Goal: Information Seeking & Learning: Find specific fact

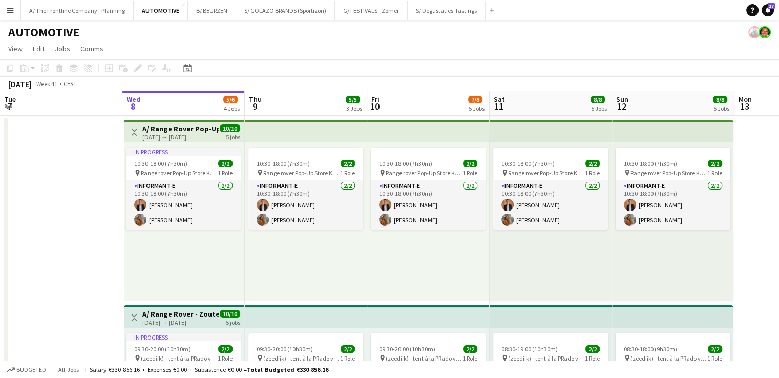
click at [358, 78] on div "[DATE] Week 41 • CEST" at bounding box center [389, 84] width 779 height 14
click at [313, 54] on app-page-menu "View Day view expanded Day view collapsed Month view Date picker Jump to [DATE]…" at bounding box center [389, 49] width 779 height 19
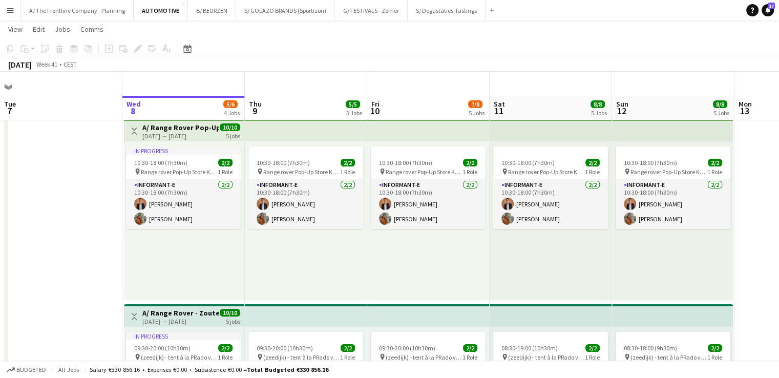
scroll to position [111, 0]
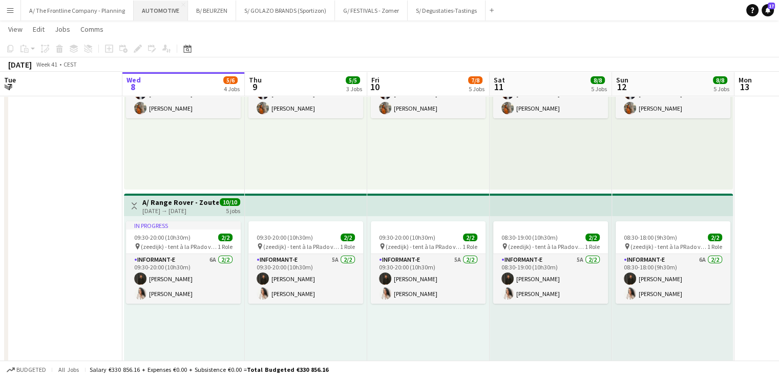
click at [162, 14] on button "AUTOMOTIVE Close" at bounding box center [161, 11] width 54 height 20
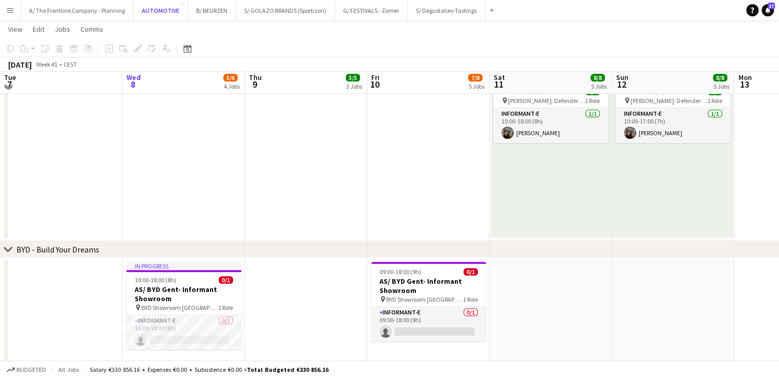
scroll to position [805, 0]
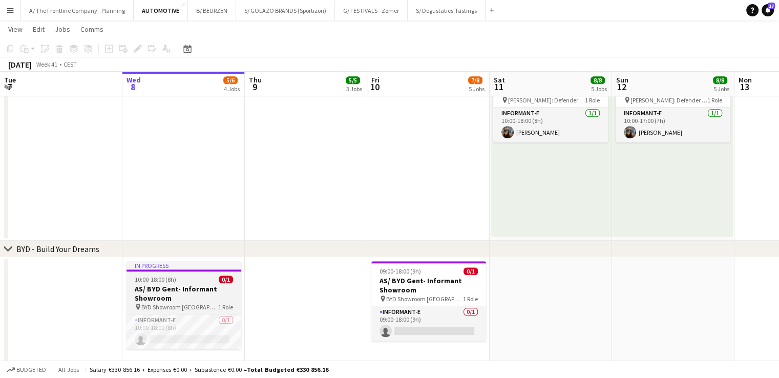
click at [158, 289] on h3 "AS/ BYD Gent- Informant Showroom" at bounding box center [183, 293] width 115 height 18
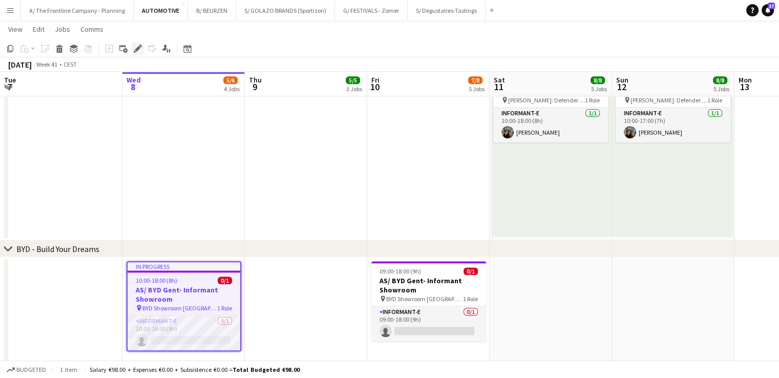
click at [141, 54] on div "Edit" at bounding box center [138, 48] width 12 height 12
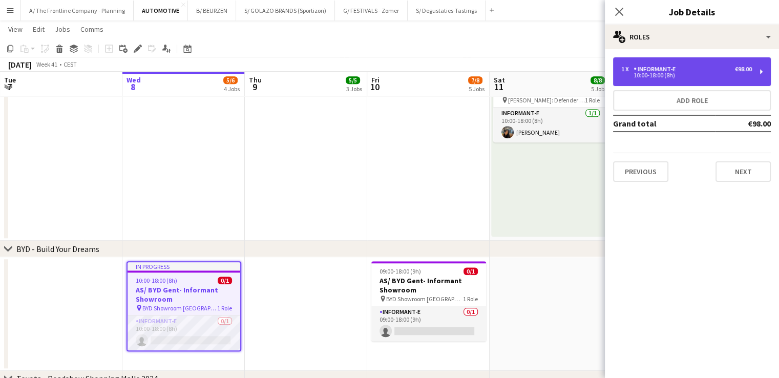
click at [666, 76] on div "10:00-18:00 (8h)" at bounding box center [686, 75] width 131 height 5
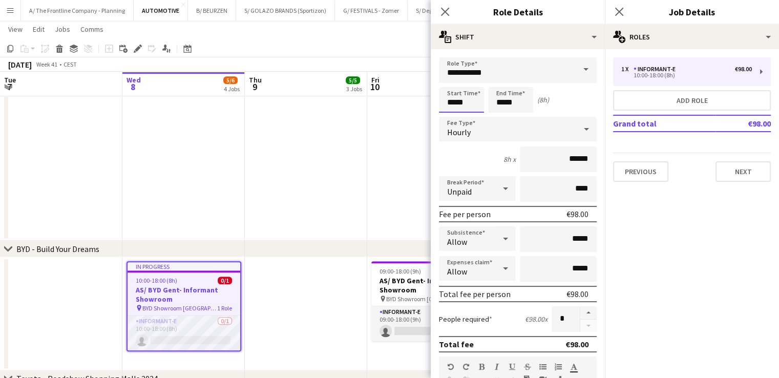
click at [454, 101] on input "*****" at bounding box center [461, 100] width 45 height 26
click at [450, 81] on div at bounding box center [451, 82] width 20 height 10
type input "*****"
click at [450, 81] on div at bounding box center [451, 82] width 20 height 10
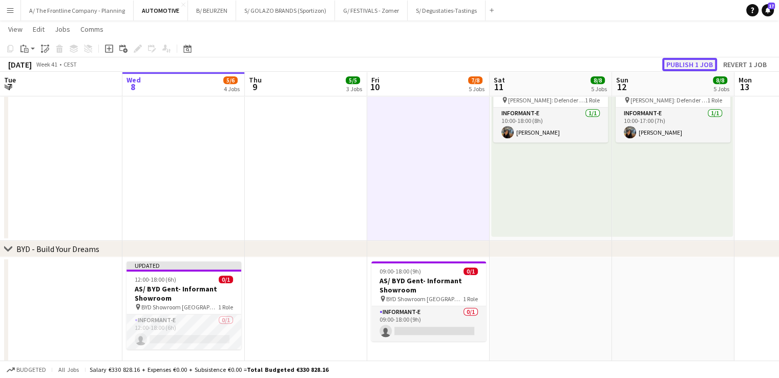
click at [696, 61] on button "Publish 1 job" at bounding box center [689, 64] width 55 height 13
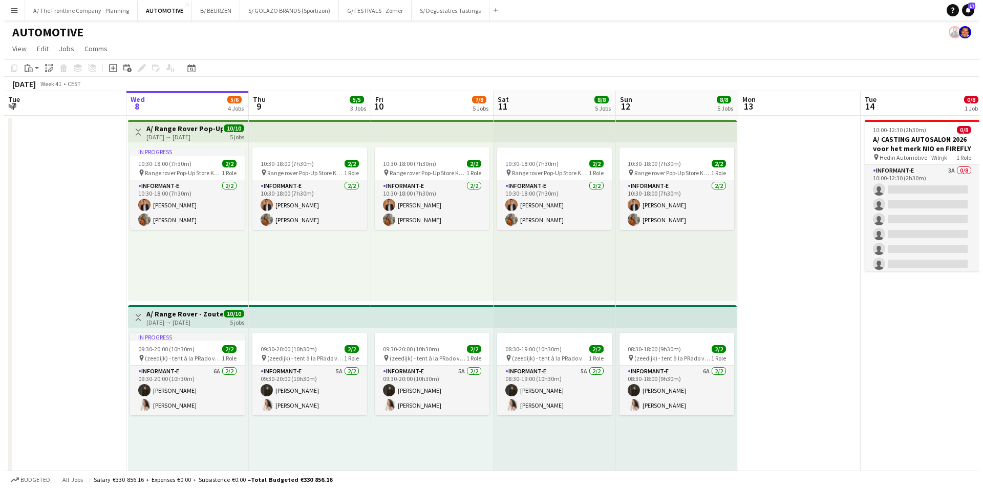
scroll to position [0, 245]
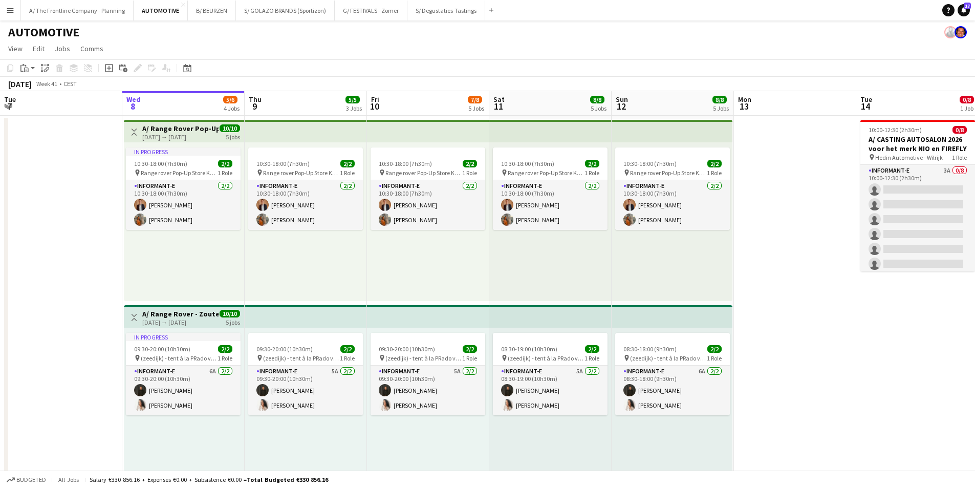
click at [10, 12] on app-icon "Menu" at bounding box center [10, 10] width 8 height 8
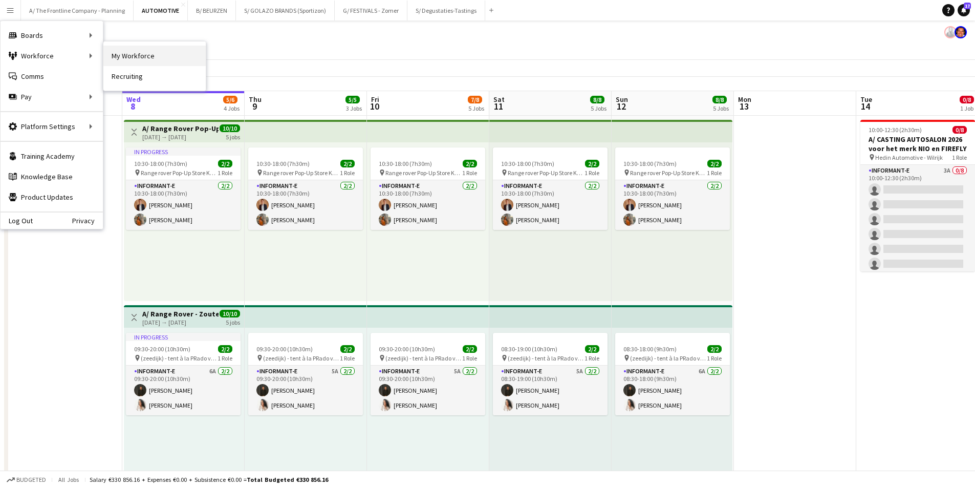
click at [132, 54] on link "My Workforce" at bounding box center [154, 56] width 102 height 20
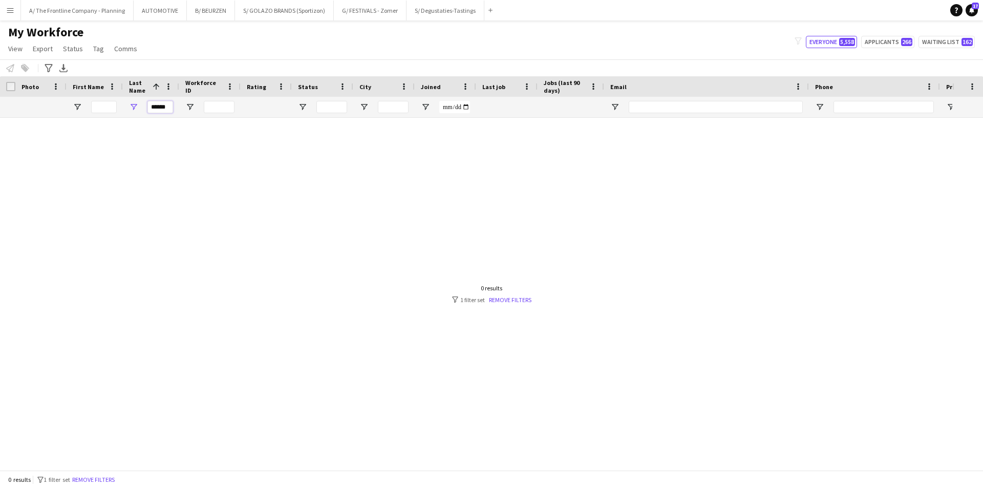
click at [158, 110] on input "******" at bounding box center [160, 107] width 26 height 12
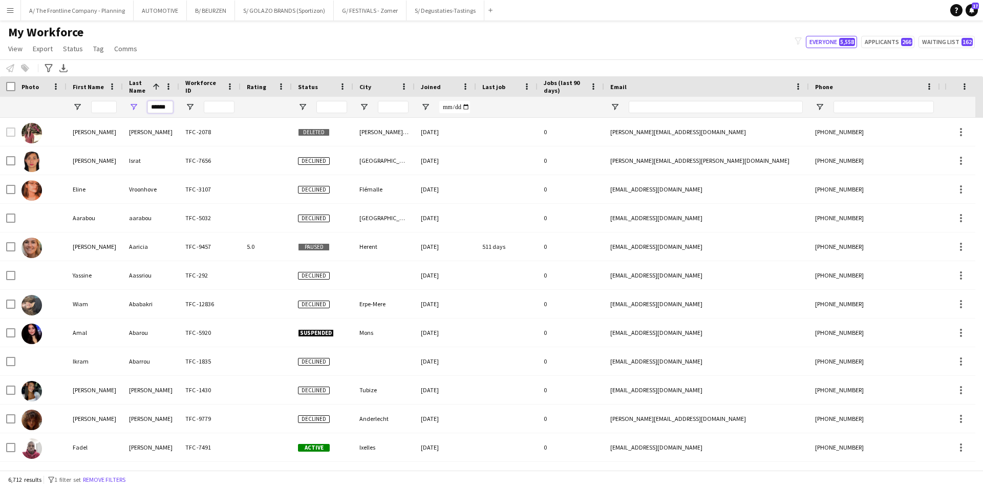
type input "******"
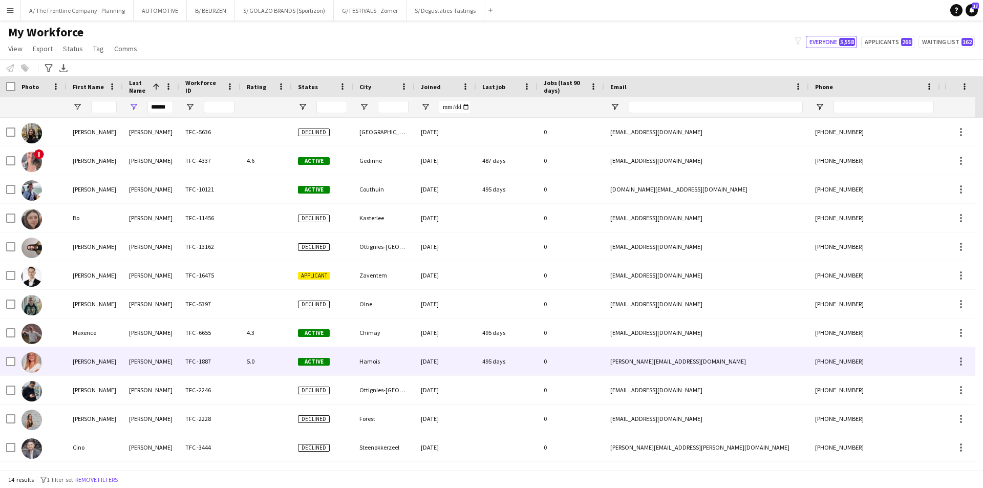
click at [110, 358] on div "[PERSON_NAME]" at bounding box center [95, 361] width 56 height 28
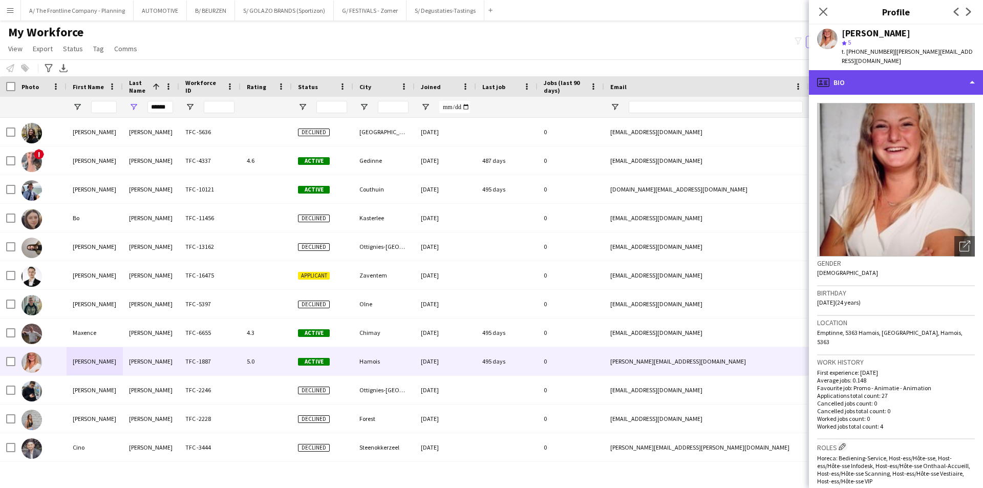
click at [905, 80] on div "profile Bio" at bounding box center [896, 82] width 174 height 25
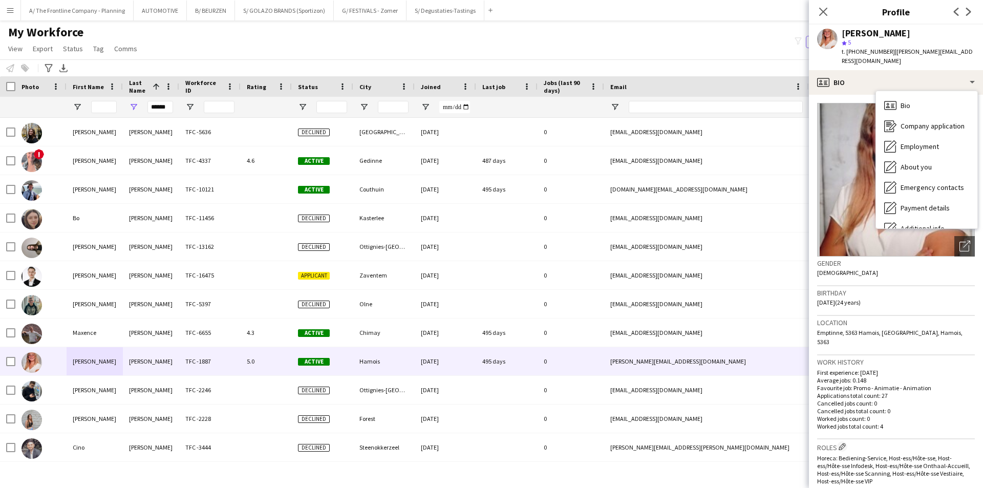
click at [917, 329] on span "Emptinne, 5363 Hamois, [GEOGRAPHIC_DATA], Hamois, 5363" at bounding box center [889, 337] width 145 height 17
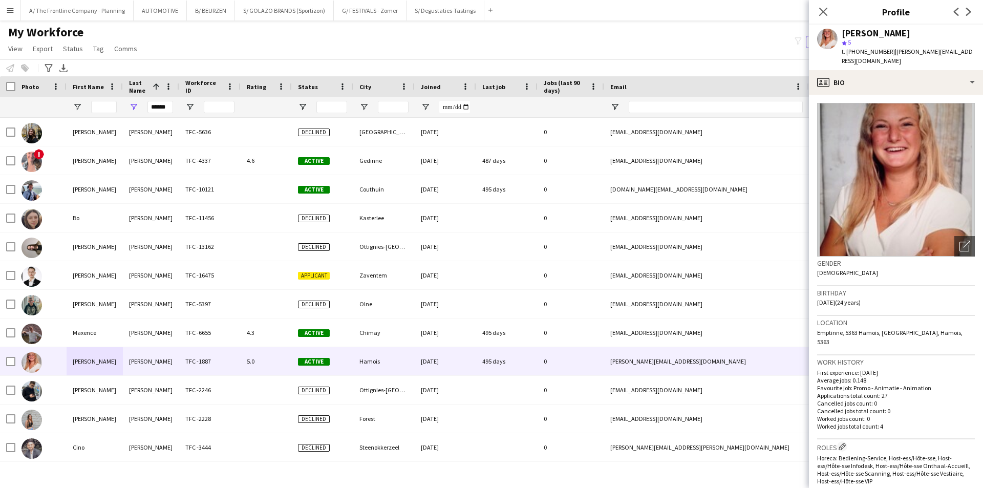
drag, startPoint x: 942, startPoint y: 324, endPoint x: 821, endPoint y: 329, distance: 120.4
click at [821, 329] on div "Location [GEOGRAPHIC_DATA], 5363 [GEOGRAPHIC_DATA], [GEOGRAPHIC_DATA], [GEOGRAP…" at bounding box center [896, 335] width 158 height 39
click at [854, 329] on span "Emptinne, 5363 Hamois, [GEOGRAPHIC_DATA], Hamois, 5363" at bounding box center [889, 337] width 145 height 17
drag, startPoint x: 940, startPoint y: 325, endPoint x: 813, endPoint y: 324, distance: 127.5
click at [813, 324] on app-crew-profile-bio "Open photos pop-in Gender [DEMOGRAPHIC_DATA] Birthday [DEMOGRAPHIC_DATA] (24 ye…" at bounding box center [896, 291] width 174 height 393
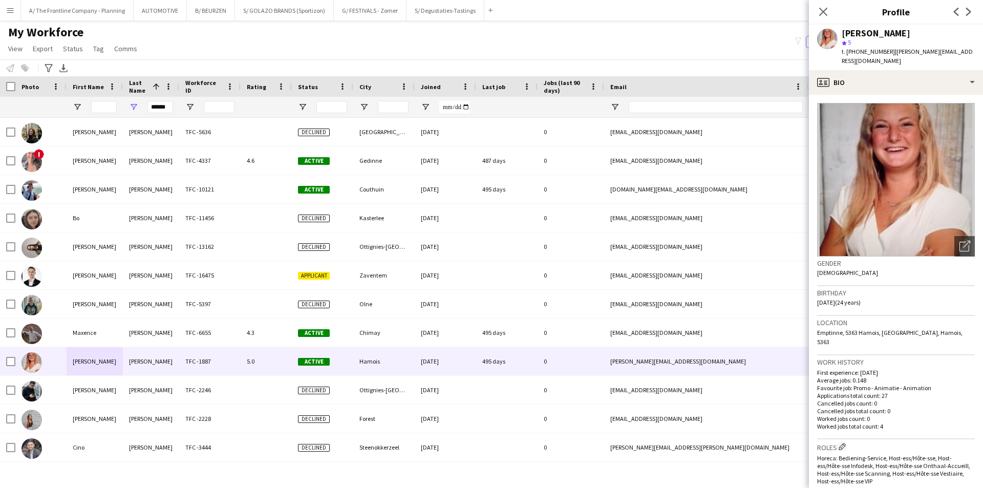
click at [833, 318] on div "Location [GEOGRAPHIC_DATA], 5363 [GEOGRAPHIC_DATA], [GEOGRAPHIC_DATA], [GEOGRAP…" at bounding box center [896, 335] width 158 height 39
click at [901, 329] on span "Emptinne, 5363 Hamois, [GEOGRAPHIC_DATA], Hamois, 5363" at bounding box center [889, 337] width 145 height 17
drag, startPoint x: 942, startPoint y: 323, endPoint x: 817, endPoint y: 330, distance: 124.6
click at [817, 330] on div "Location [GEOGRAPHIC_DATA], 5363 [GEOGRAPHIC_DATA], [GEOGRAPHIC_DATA], [GEOGRAP…" at bounding box center [896, 335] width 158 height 39
click at [883, 329] on span "Emptinne, 5363 Hamois, [GEOGRAPHIC_DATA], Hamois, 5363" at bounding box center [889, 337] width 145 height 17
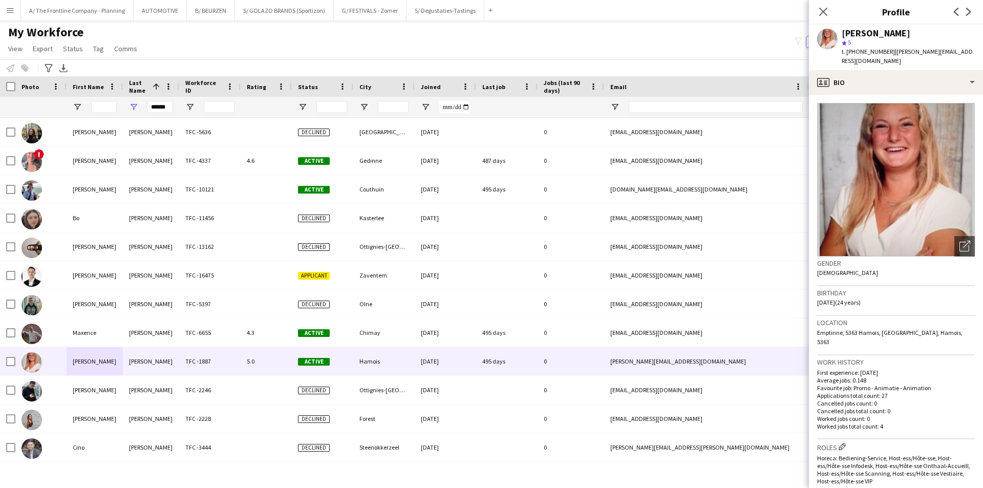
drag, startPoint x: 938, startPoint y: 322, endPoint x: 816, endPoint y: 327, distance: 121.9
click at [816, 327] on app-crew-profile-bio "Open photos pop-in Gender [DEMOGRAPHIC_DATA] Birthday [DEMOGRAPHIC_DATA] (24 ye…" at bounding box center [896, 291] width 174 height 393
click at [846, 330] on div "Location [GEOGRAPHIC_DATA], 5363 [GEOGRAPHIC_DATA], [GEOGRAPHIC_DATA], [GEOGRAP…" at bounding box center [896, 335] width 158 height 39
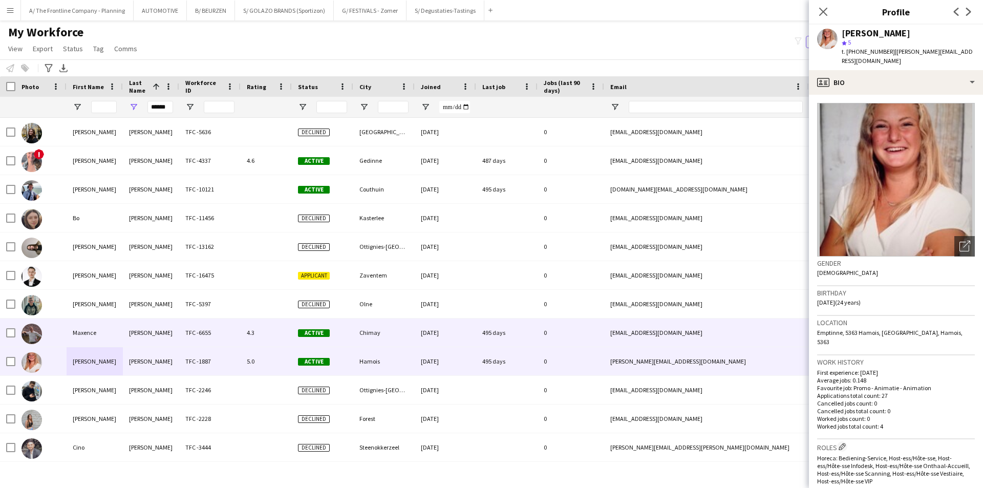
drag, startPoint x: 951, startPoint y: 323, endPoint x: 807, endPoint y: 322, distance: 144.4
click at [807, 322] on body "Menu Boards Boards Boards All jobs Status Workforce Workforce My Workforce Recr…" at bounding box center [491, 244] width 983 height 488
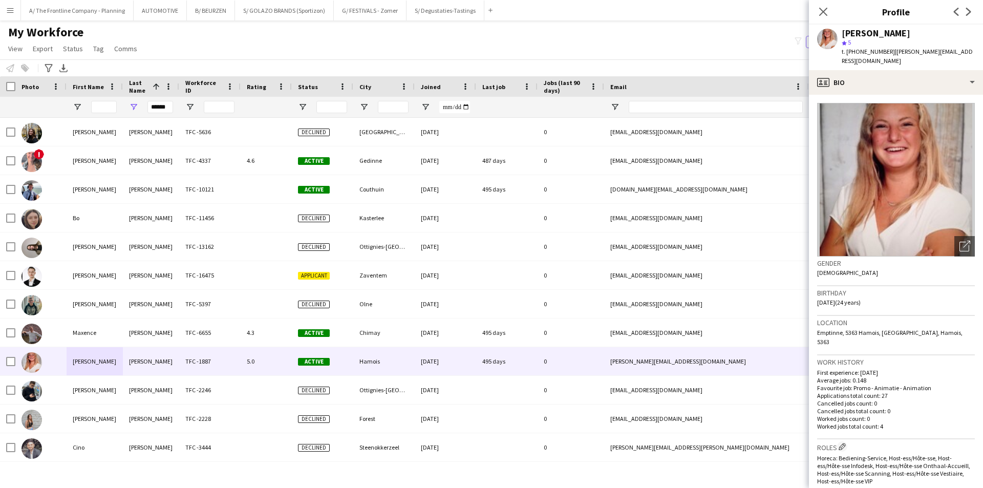
click at [906, 318] on h3 "Location" at bounding box center [896, 322] width 158 height 9
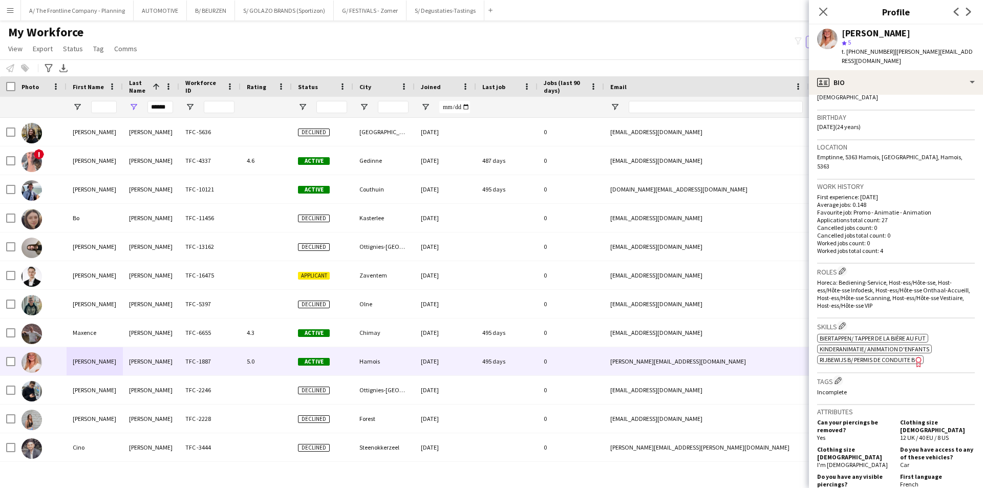
scroll to position [205, 0]
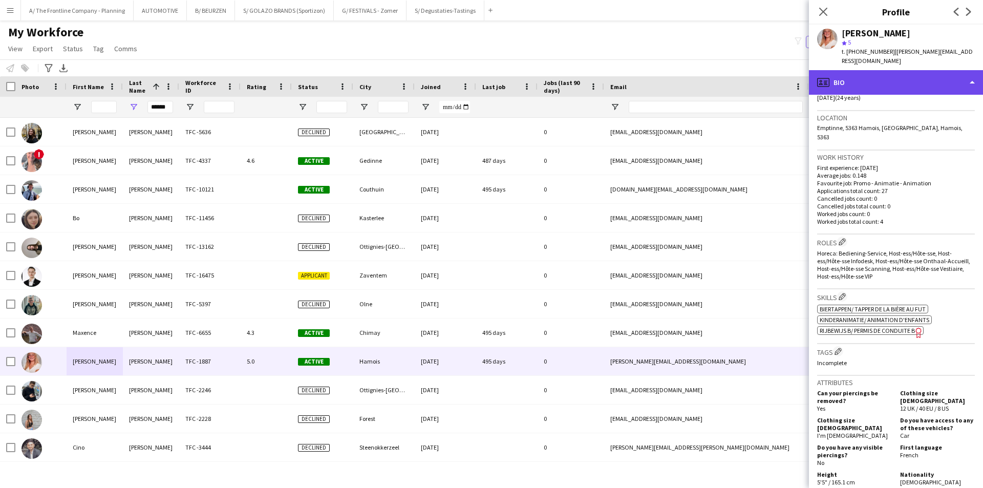
click at [864, 70] on div "profile Bio" at bounding box center [896, 82] width 174 height 25
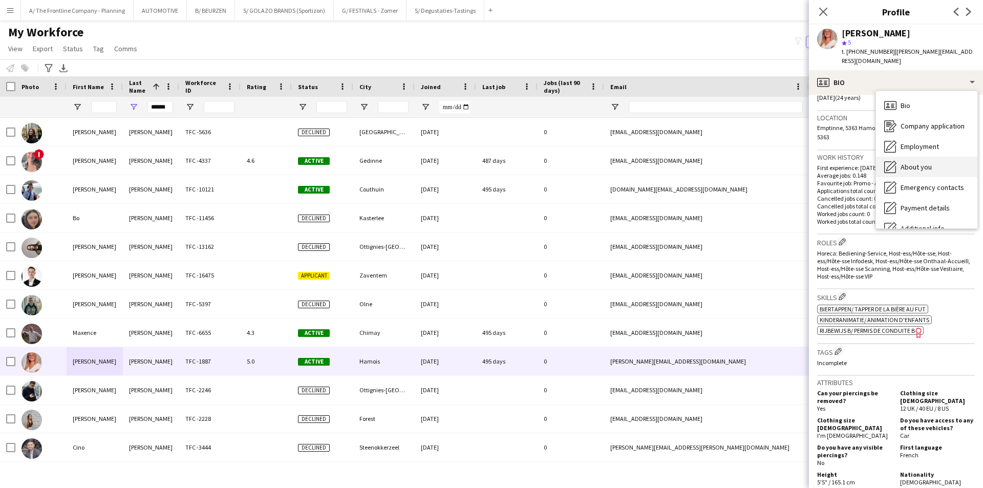
click at [907, 162] on span "About you" at bounding box center [916, 166] width 31 height 9
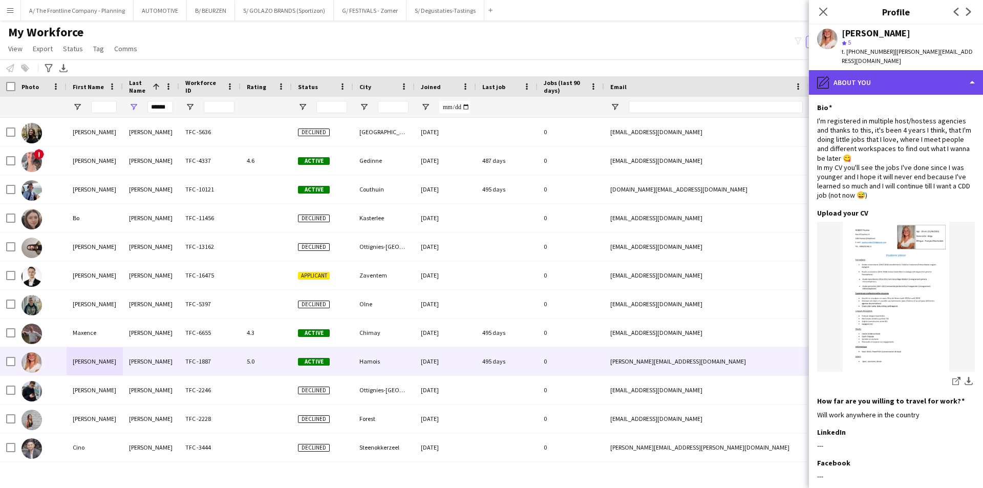
click at [876, 73] on div "pencil4 About you" at bounding box center [896, 82] width 174 height 25
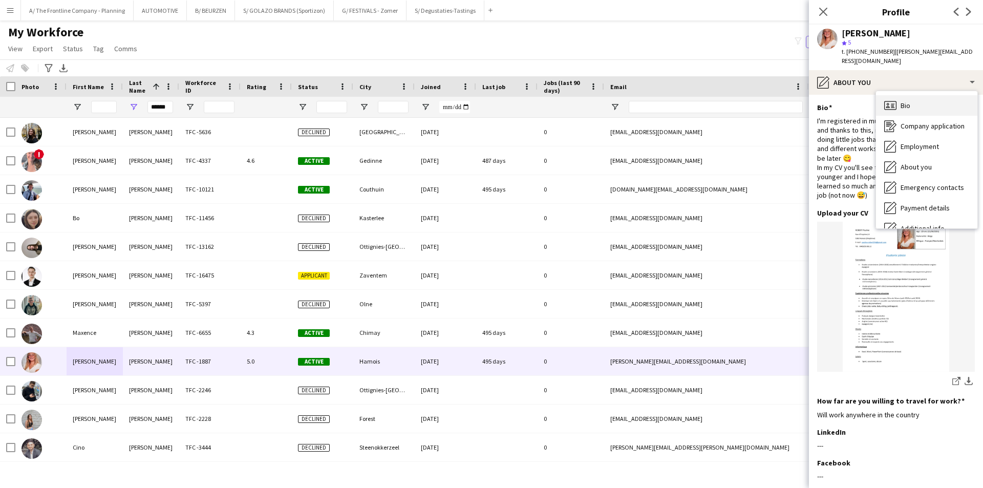
click at [895, 99] on icon "Bio" at bounding box center [890, 105] width 12 height 12
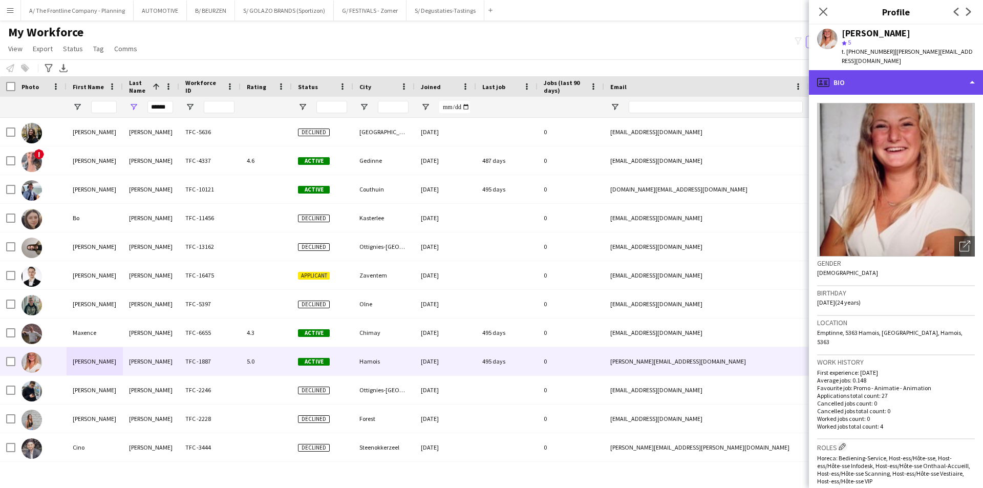
click at [898, 75] on div "profile Bio" at bounding box center [896, 82] width 174 height 25
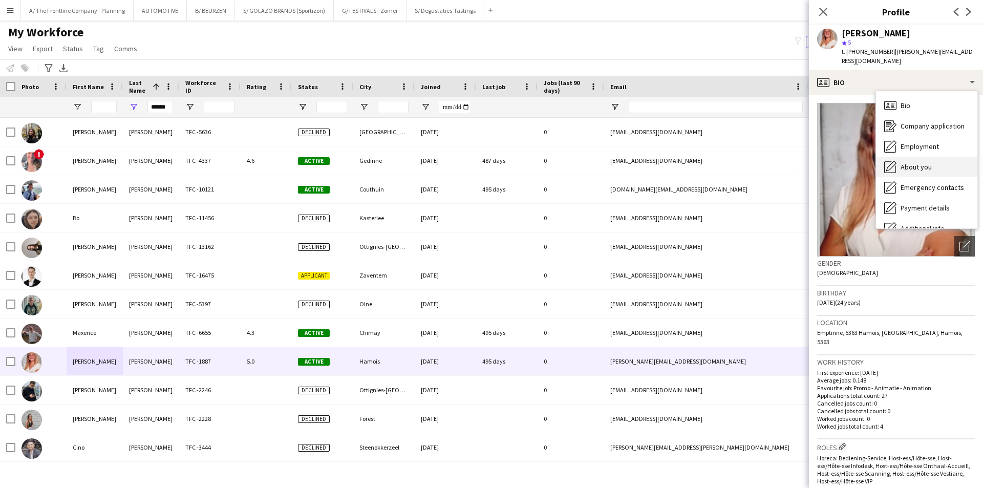
click at [911, 162] on span "About you" at bounding box center [916, 166] width 31 height 9
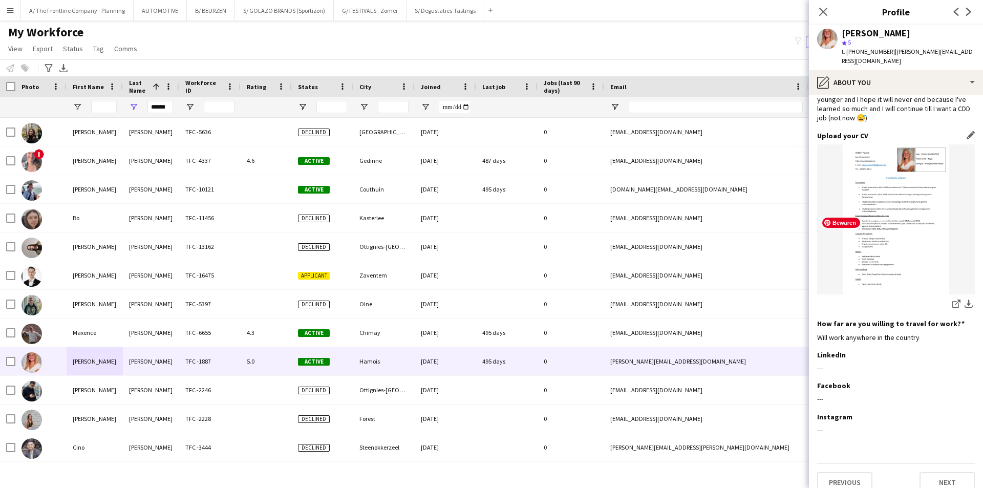
scroll to position [80, 0]
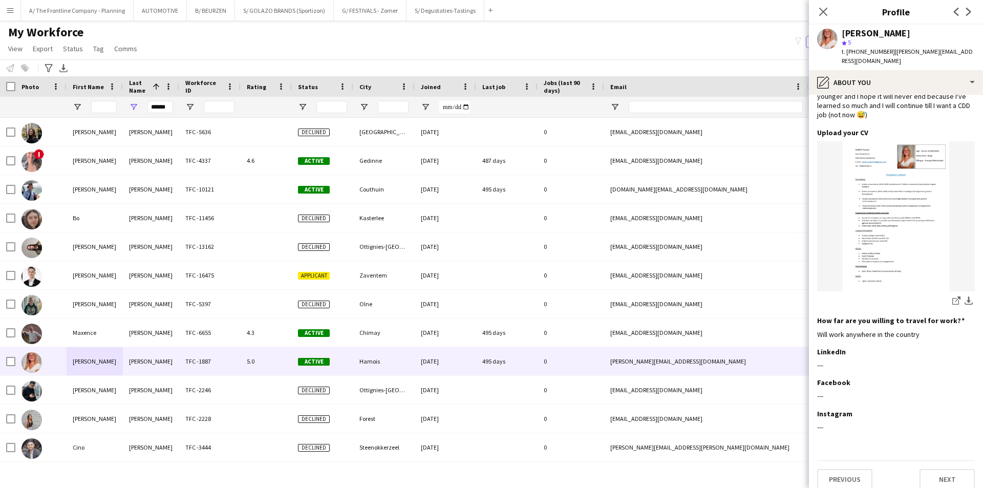
drag, startPoint x: 969, startPoint y: 50, endPoint x: 886, endPoint y: 53, distance: 83.0
click at [886, 53] on div "[PERSON_NAME] star 5 t. [PHONE_NUMBER] | [PERSON_NAME][EMAIL_ADDRESS][DOMAIN_NA…" at bounding box center [896, 48] width 174 height 46
copy span "[PERSON_NAME][EMAIL_ADDRESS][DOMAIN_NAME]"
click at [95, 9] on button "A/ The Frontline Company - Planning Close" at bounding box center [77, 11] width 113 height 20
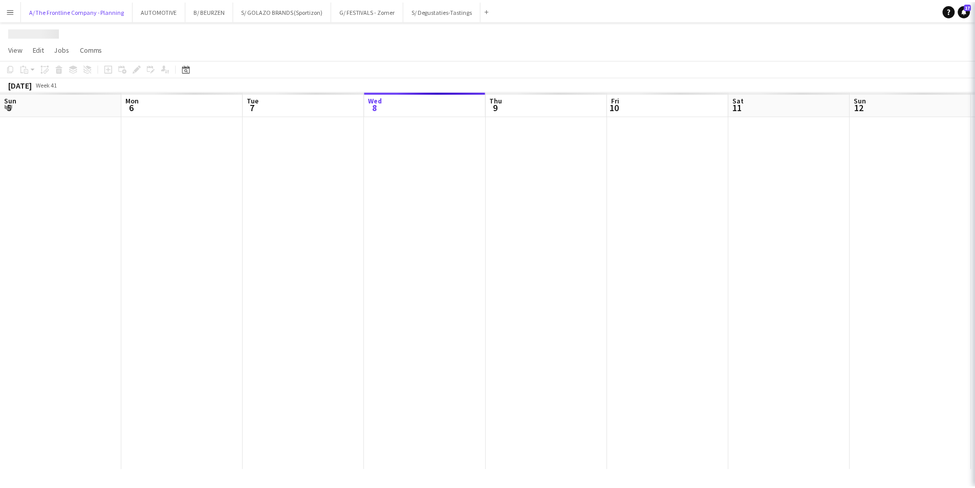
scroll to position [0, 245]
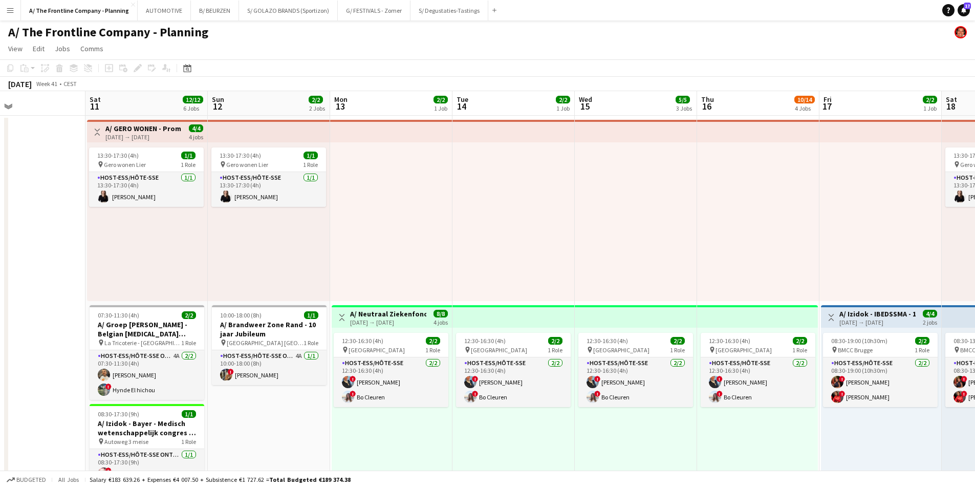
drag, startPoint x: 331, startPoint y: 193, endPoint x: 213, endPoint y: 184, distance: 118.6
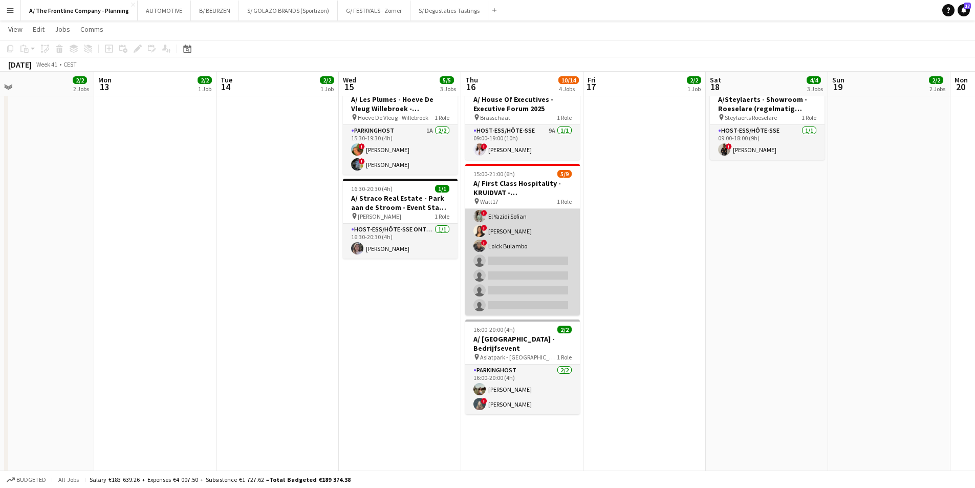
scroll to position [0, 0]
click at [543, 246] on app-card-role "Host-ess/Hôte-sse 3A [DATE] 15:00-21:00 (6h) ! [PERSON_NAME] ! [PERSON_NAME] ! …" at bounding box center [522, 286] width 115 height 154
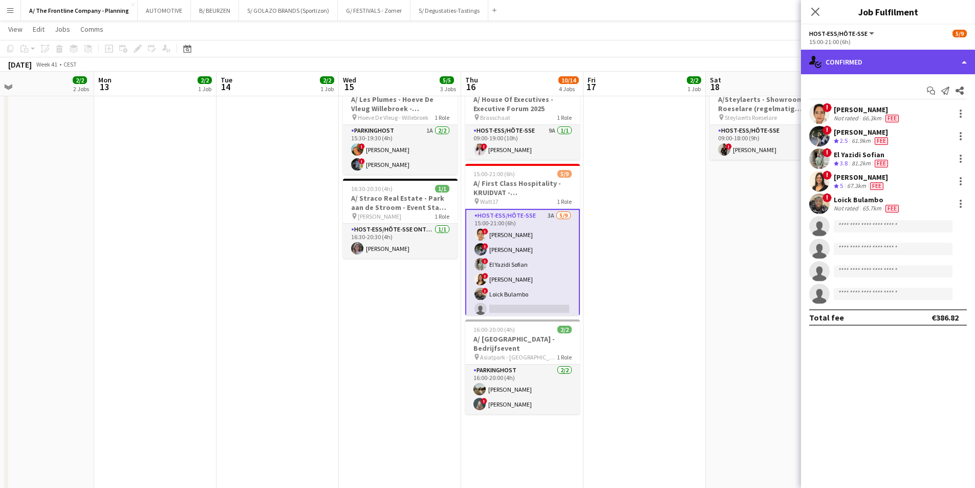
click at [863, 57] on div "single-neutral-actions-check-2 Confirmed" at bounding box center [888, 62] width 174 height 25
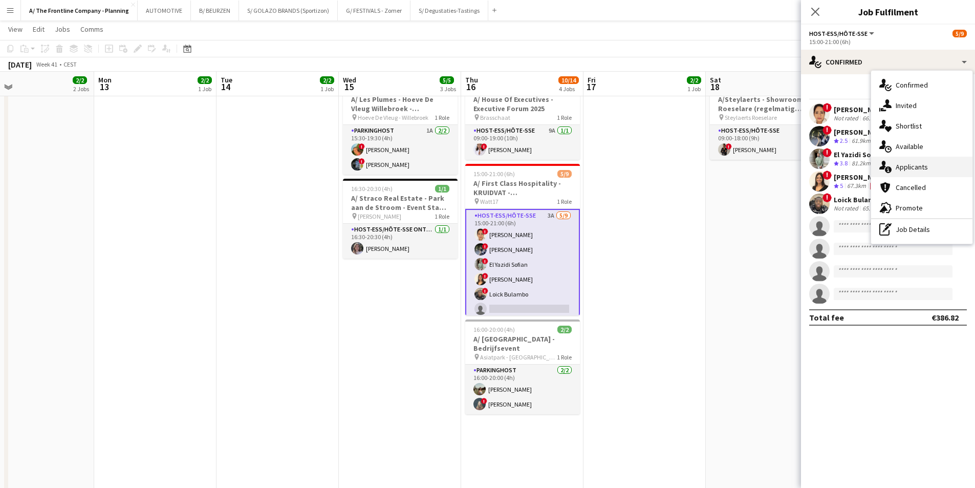
click at [902, 166] on span "Applicants" at bounding box center [912, 166] width 32 height 9
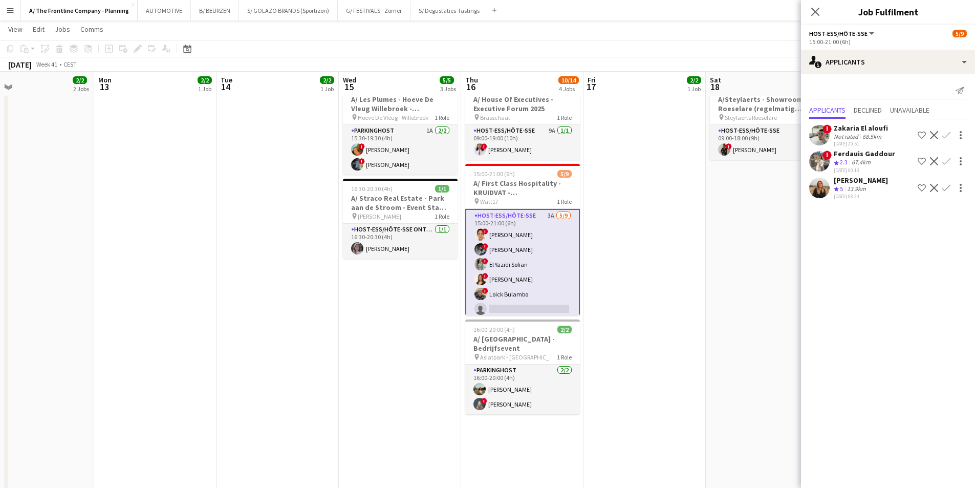
click at [524, 264] on app-card-role "Host-ess/Hôte-sse 3A [DATE] 15:00-21:00 (6h) ! [PERSON_NAME] ! [PERSON_NAME] ! …" at bounding box center [522, 287] width 115 height 156
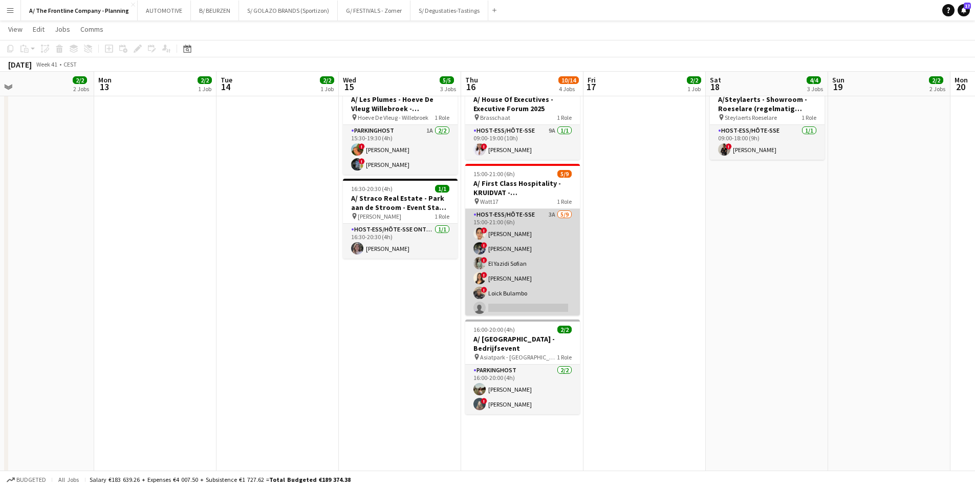
click at [510, 277] on app-card-role "Host-ess/Hôte-sse 3A [DATE] 15:00-21:00 (6h) ! [PERSON_NAME] ! [PERSON_NAME] ! …" at bounding box center [522, 286] width 115 height 154
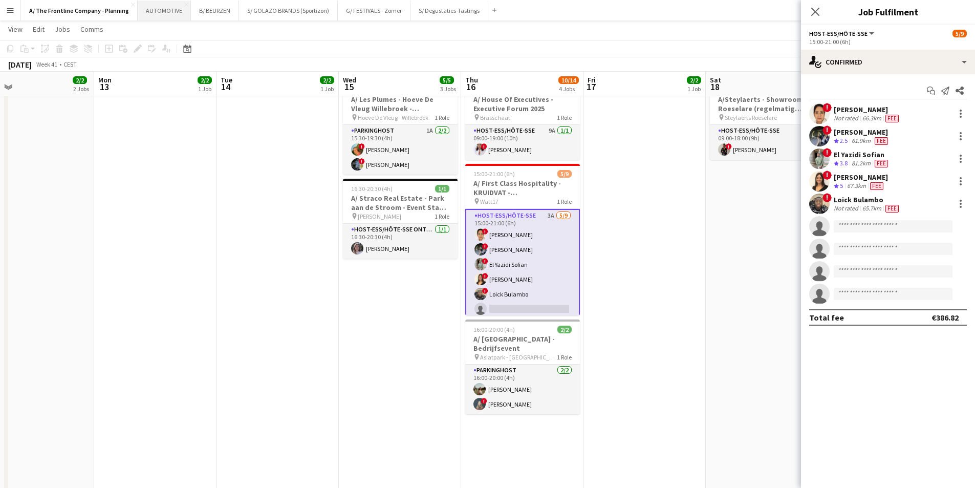
click at [156, 8] on button "AUTOMOTIVE Close" at bounding box center [164, 11] width 53 height 20
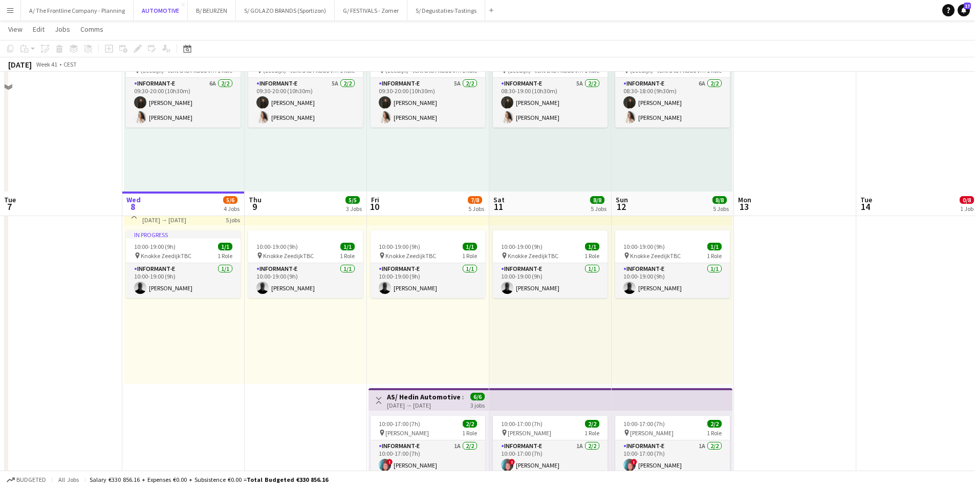
scroll to position [410, 0]
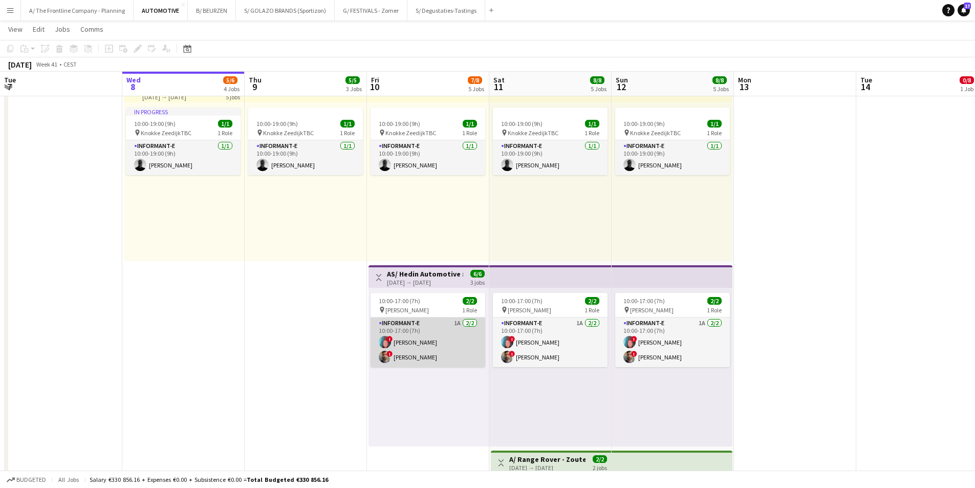
click at [395, 345] on app-card-role "Informant-e 1A [DATE] 10:00-17:00 (7h) ! [PERSON_NAME] ! Fehmy Fatnassi" at bounding box center [428, 342] width 115 height 50
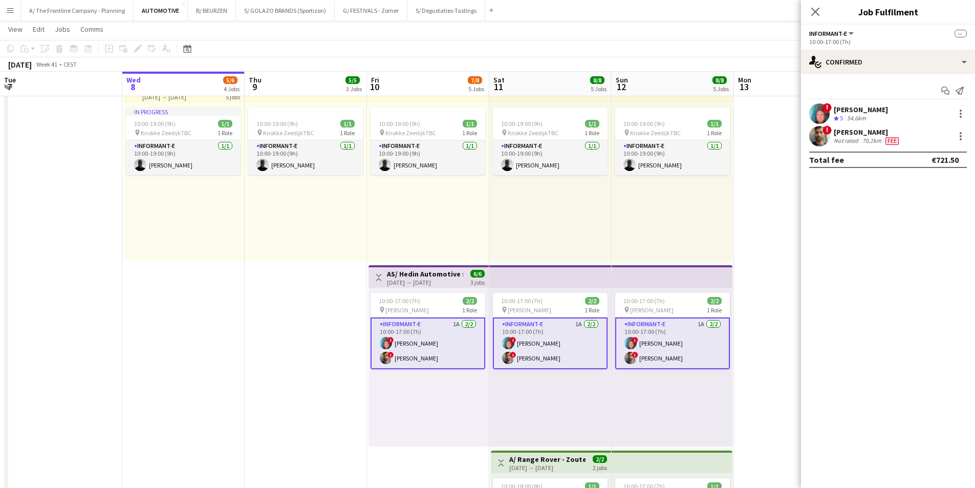
click at [847, 141] on div "Not rated" at bounding box center [847, 141] width 27 height 8
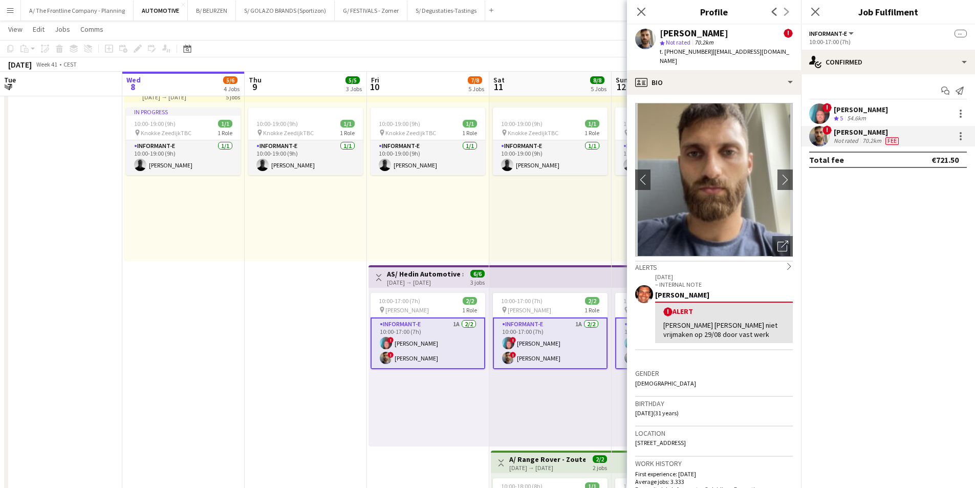
drag, startPoint x: 786, startPoint y: 51, endPoint x: 706, endPoint y: 58, distance: 81.2
click at [706, 58] on div "Fehmy Fatnassi ! star Not rated 70.2km t. [PHONE_NUMBER] | [EMAIL_ADDRESS][DOMA…" at bounding box center [714, 48] width 174 height 46
copy span "[EMAIL_ADDRESS][DOMAIN_NAME]"
click at [13, 12] on app-icon "Menu" at bounding box center [10, 10] width 8 height 8
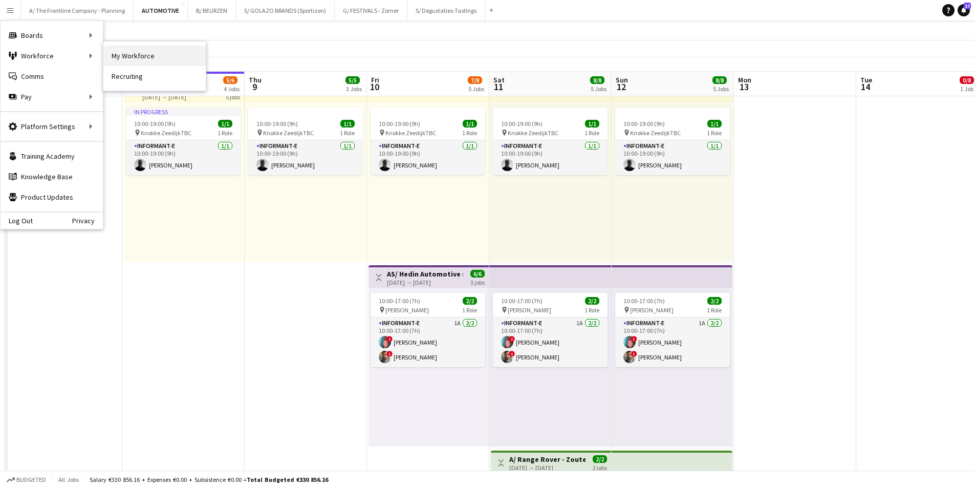
click at [150, 57] on link "My Workforce" at bounding box center [154, 56] width 102 height 20
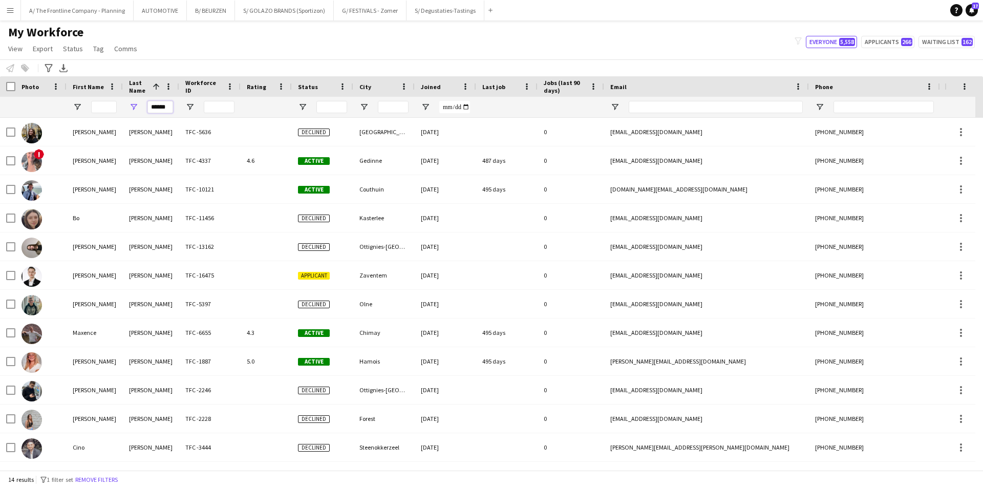
click at [161, 108] on input "******" at bounding box center [160, 107] width 26 height 12
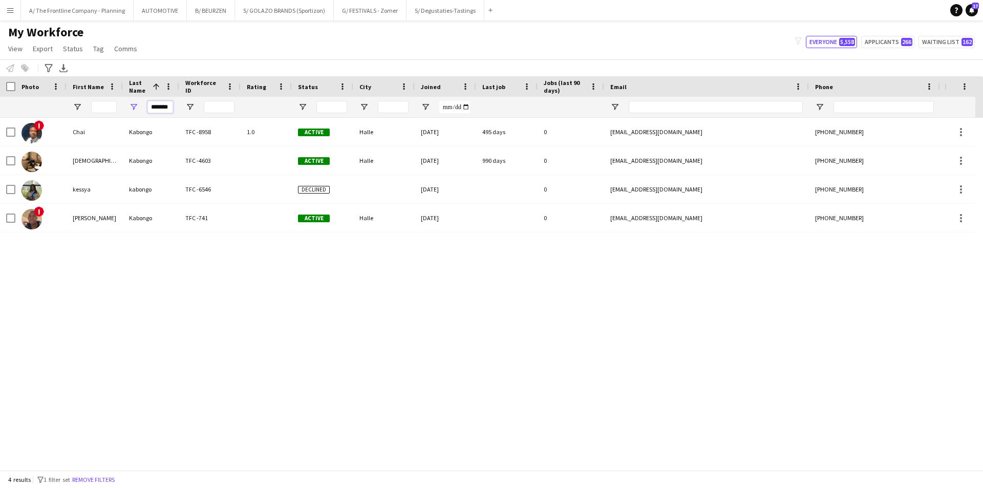
type input "*******"
click at [165, 103] on input "*******" at bounding box center [160, 107] width 26 height 12
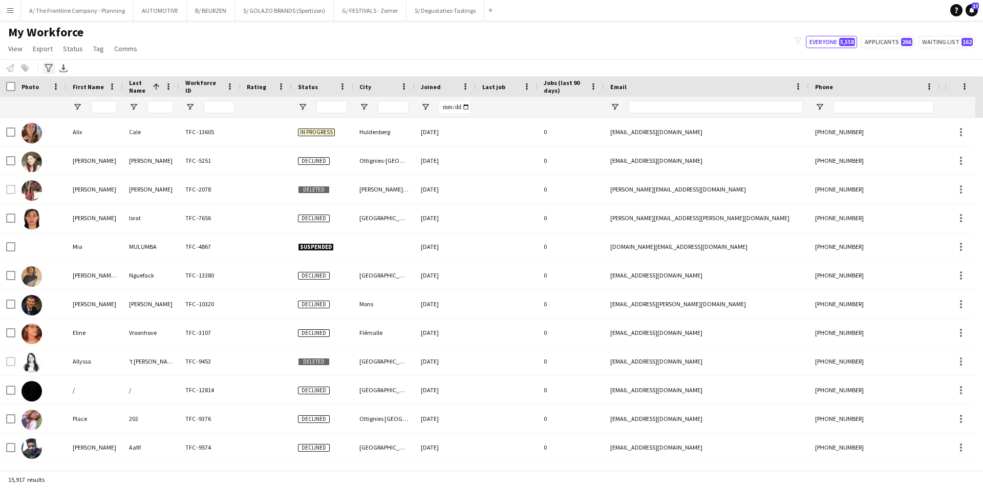
click at [46, 69] on icon "Advanced filters" at bounding box center [49, 68] width 8 height 8
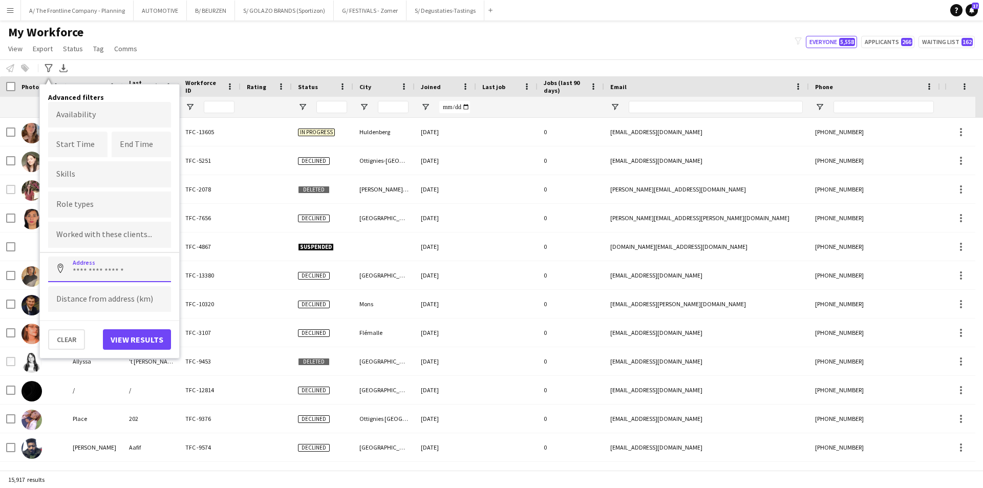
click at [99, 269] on input at bounding box center [109, 270] width 123 height 26
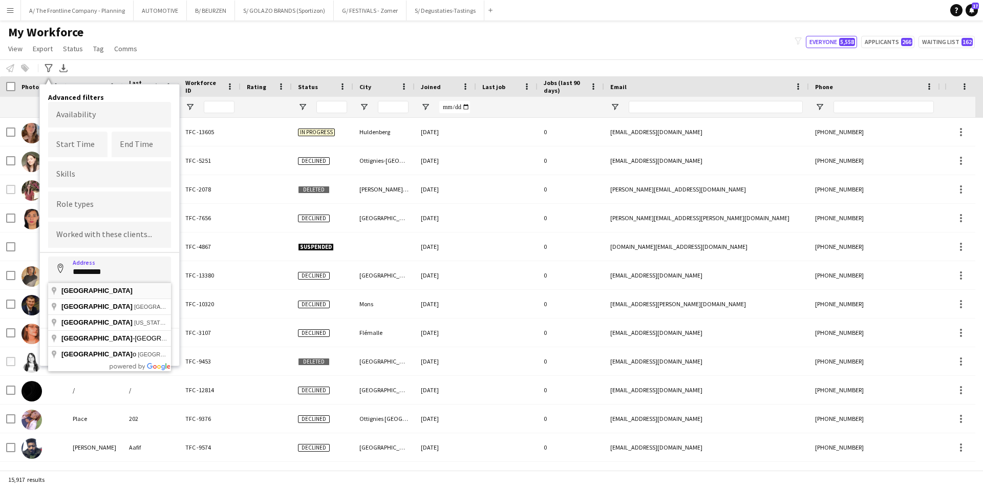
type input "*********"
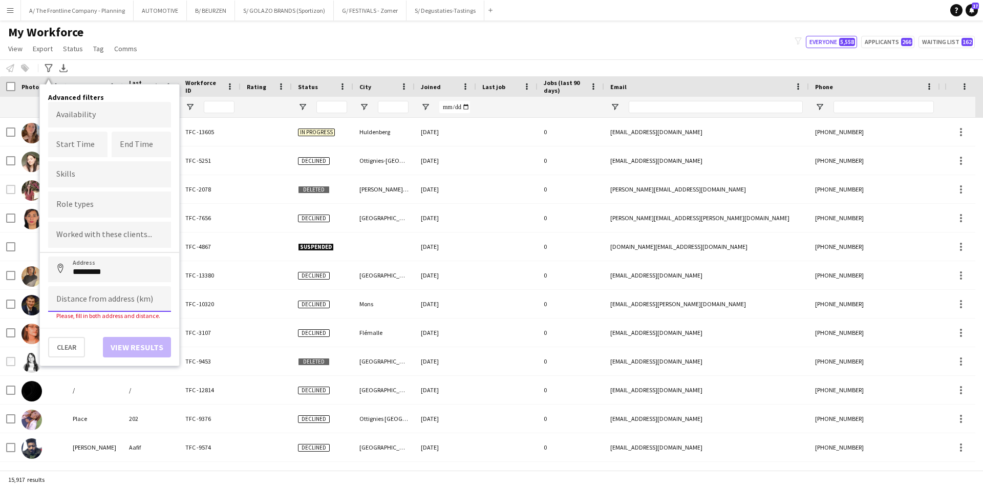
click at [91, 296] on input at bounding box center [109, 299] width 123 height 26
type input "*****"
click at [131, 333] on button "View results" at bounding box center [137, 339] width 68 height 20
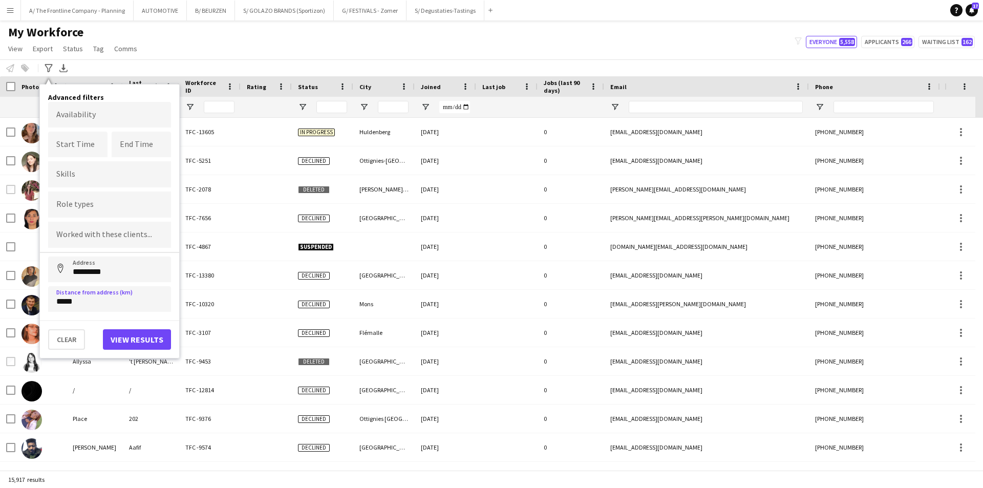
type input "**********"
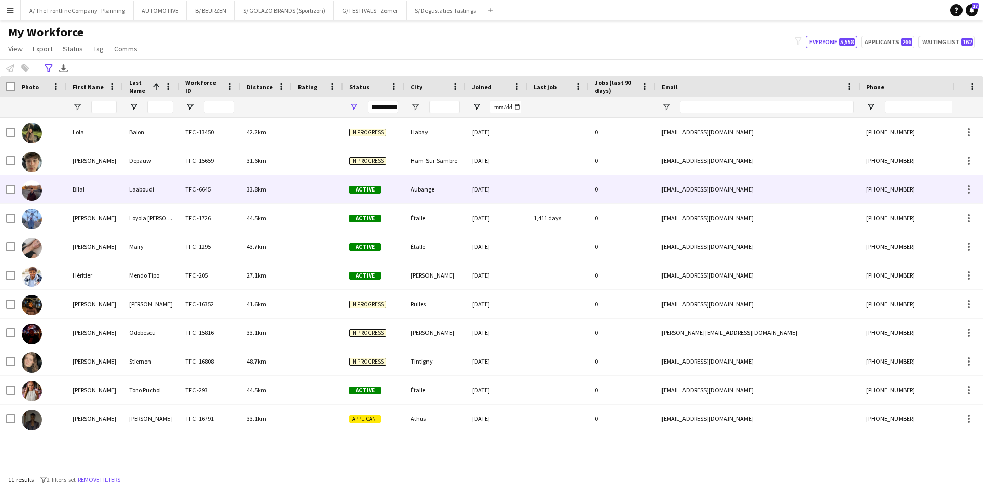
click at [94, 195] on div "Bilal" at bounding box center [95, 189] width 56 height 28
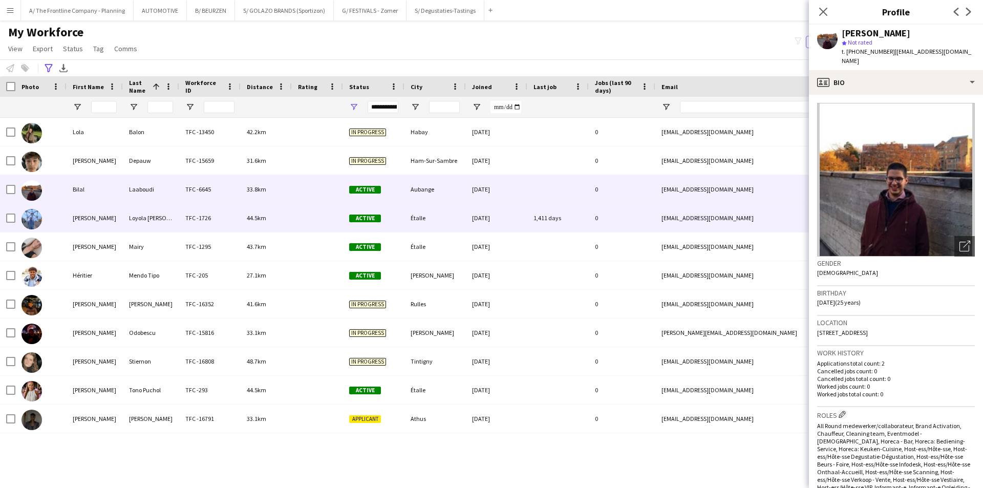
click at [96, 211] on div "[PERSON_NAME]" at bounding box center [95, 218] width 56 height 28
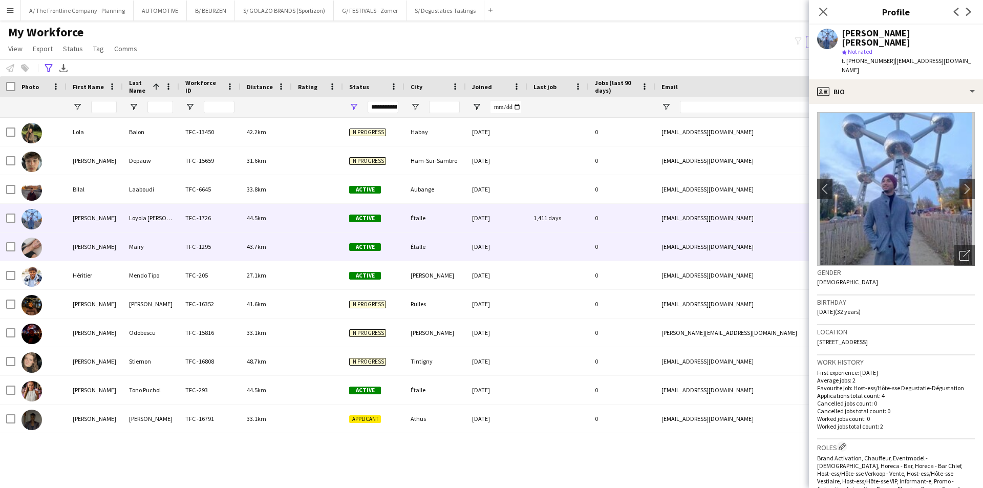
click at [98, 249] on div "[PERSON_NAME]" at bounding box center [95, 246] width 56 height 28
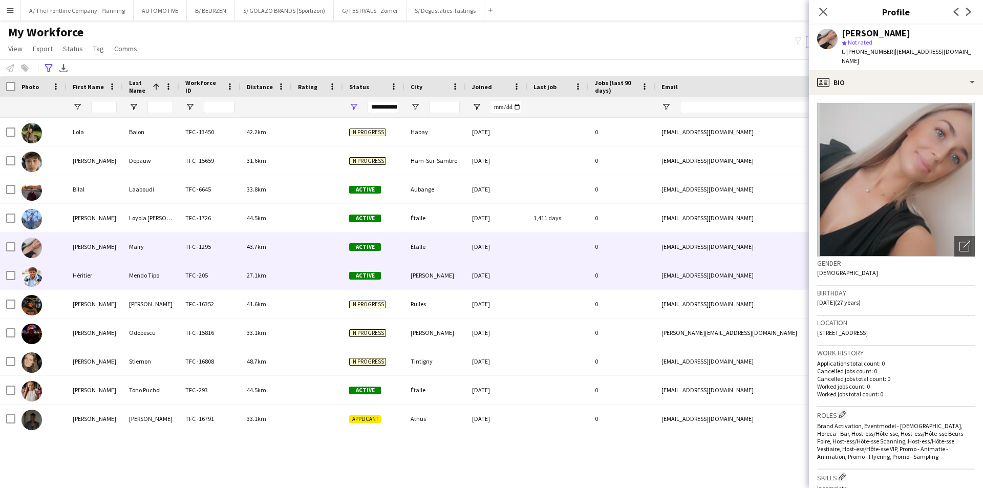
click at [94, 276] on div "Héritier" at bounding box center [95, 275] width 56 height 28
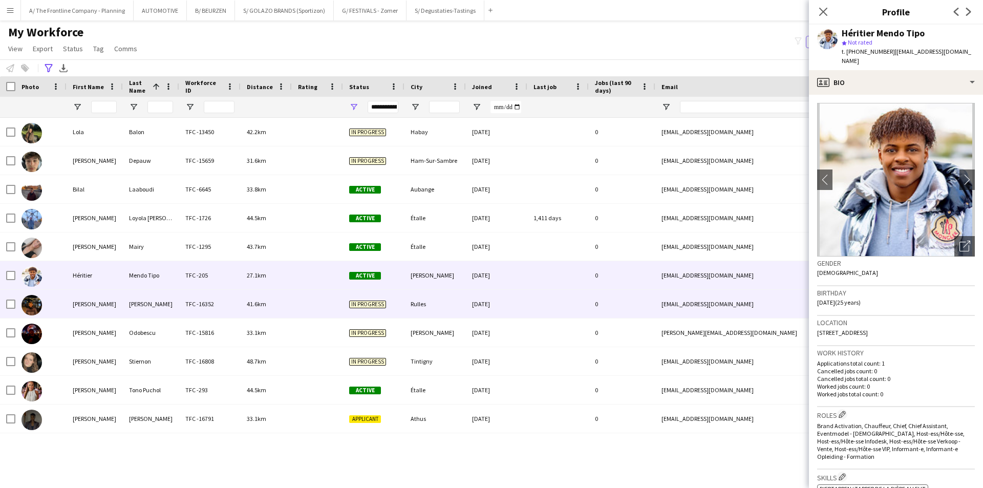
click at [93, 299] on div "[PERSON_NAME]" at bounding box center [95, 304] width 56 height 28
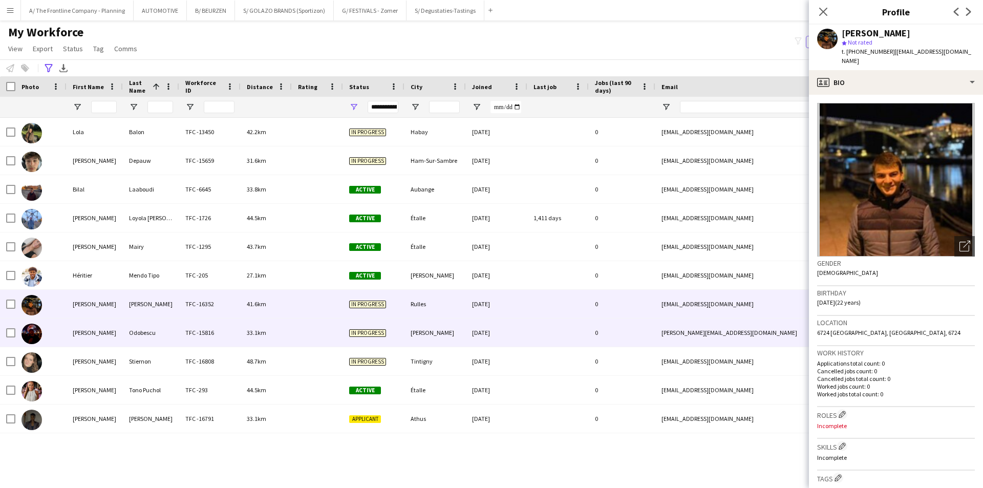
click at [89, 324] on div "[PERSON_NAME]" at bounding box center [95, 332] width 56 height 28
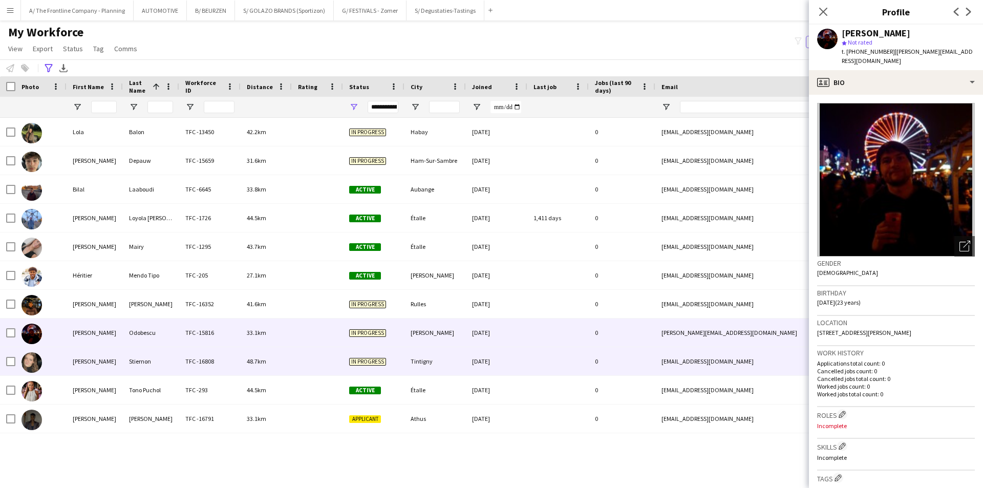
click at [86, 356] on div "[PERSON_NAME]" at bounding box center [95, 361] width 56 height 28
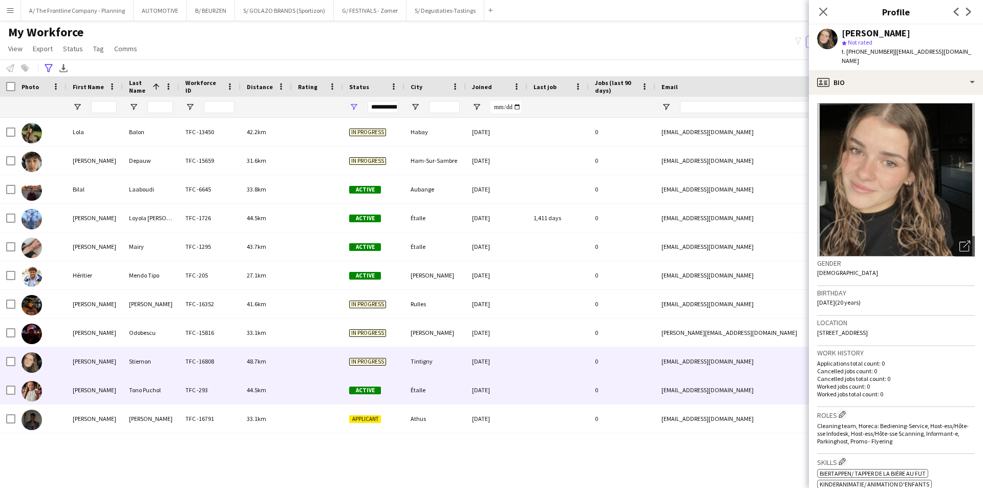
click at [89, 396] on div "[PERSON_NAME]" at bounding box center [95, 390] width 56 height 28
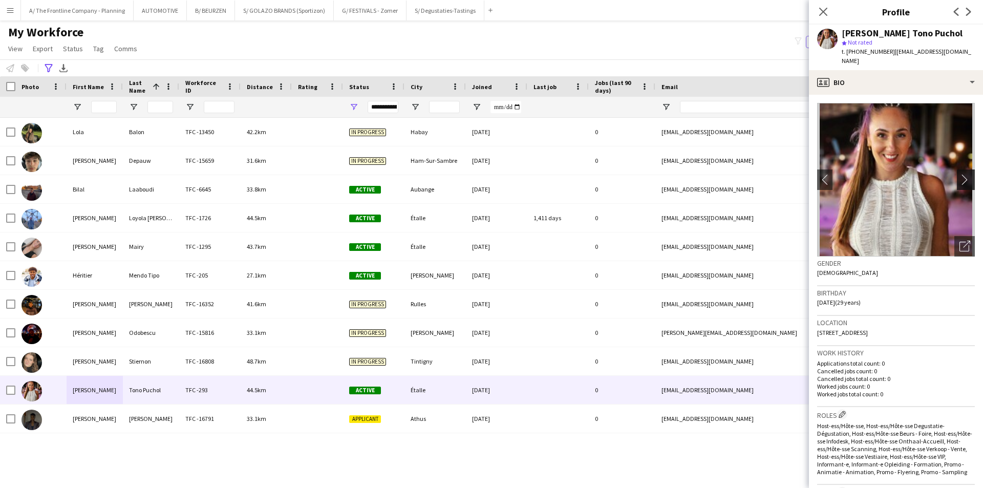
click at [959, 175] on app-icon "chevron-right" at bounding box center [967, 179] width 16 height 11
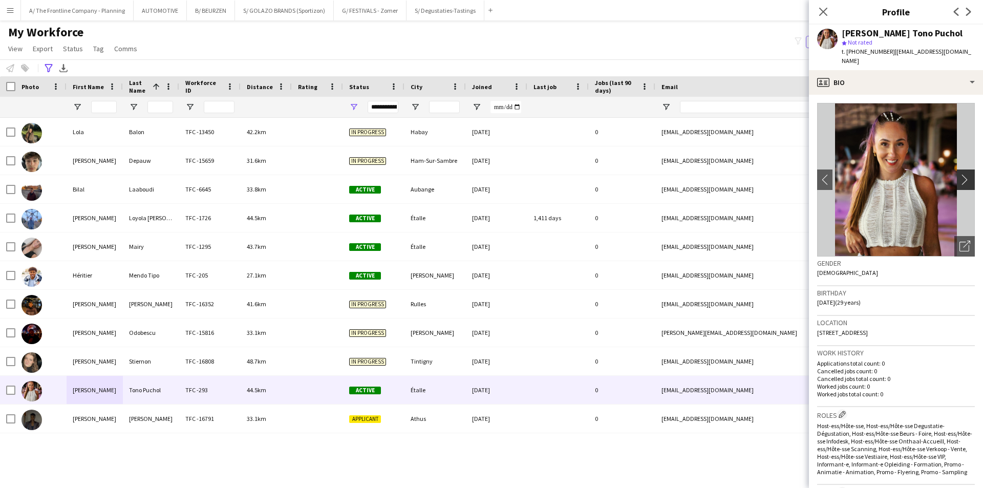
click at [959, 175] on app-icon "chevron-right" at bounding box center [967, 179] width 16 height 11
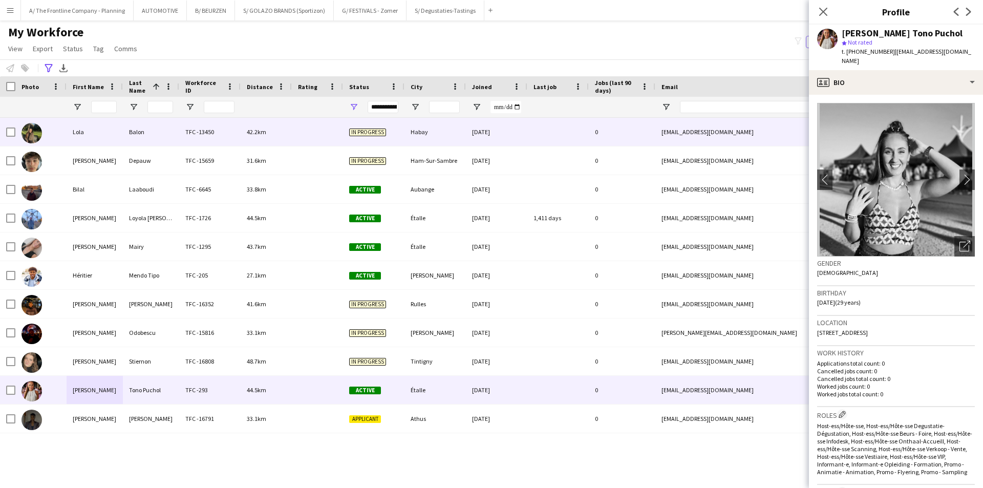
click at [126, 139] on div "Balon" at bounding box center [151, 132] width 56 height 28
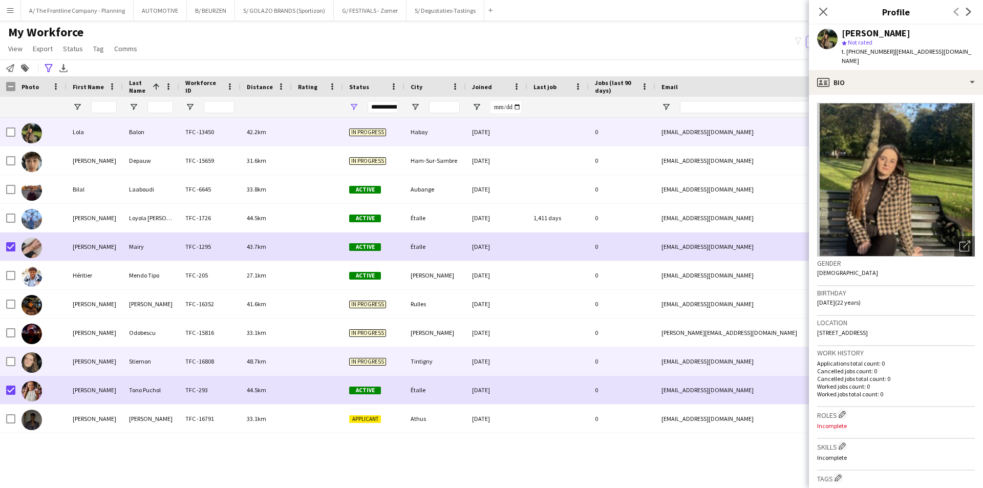
click at [51, 366] on div at bounding box center [40, 361] width 51 height 28
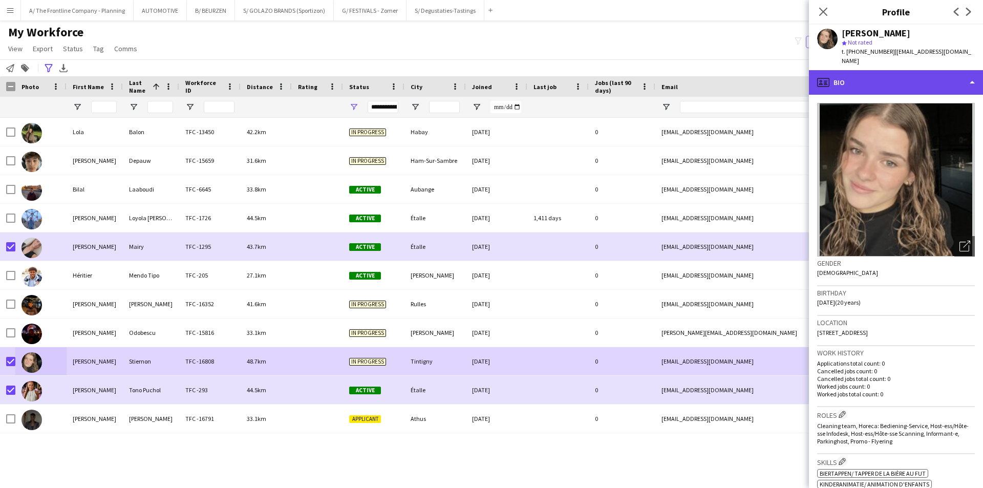
click at [915, 70] on div "profile Bio" at bounding box center [896, 82] width 174 height 25
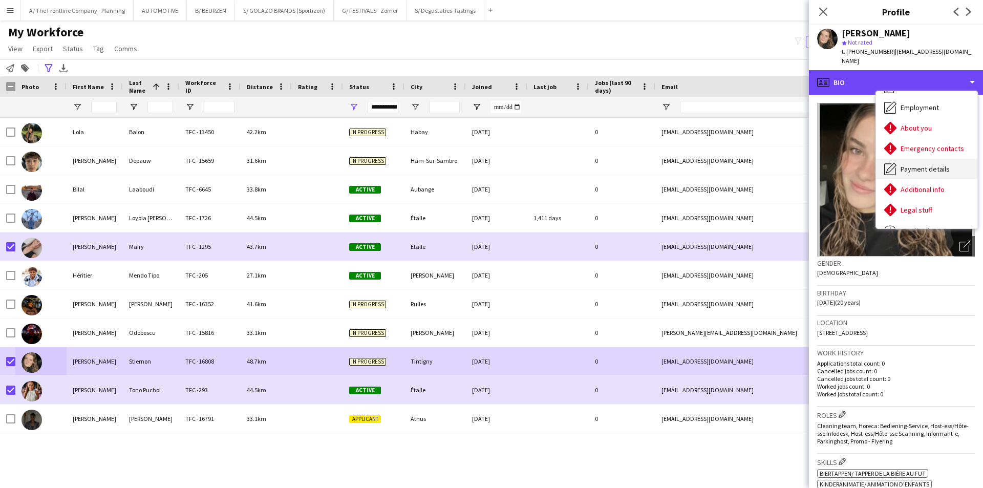
scroll to position [76, 0]
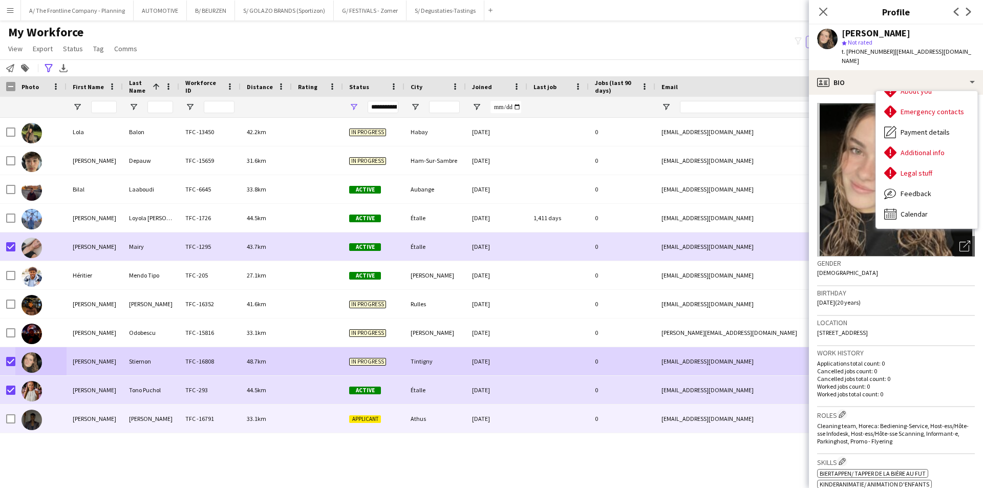
click at [90, 422] on div "[PERSON_NAME]" at bounding box center [95, 418] width 56 height 28
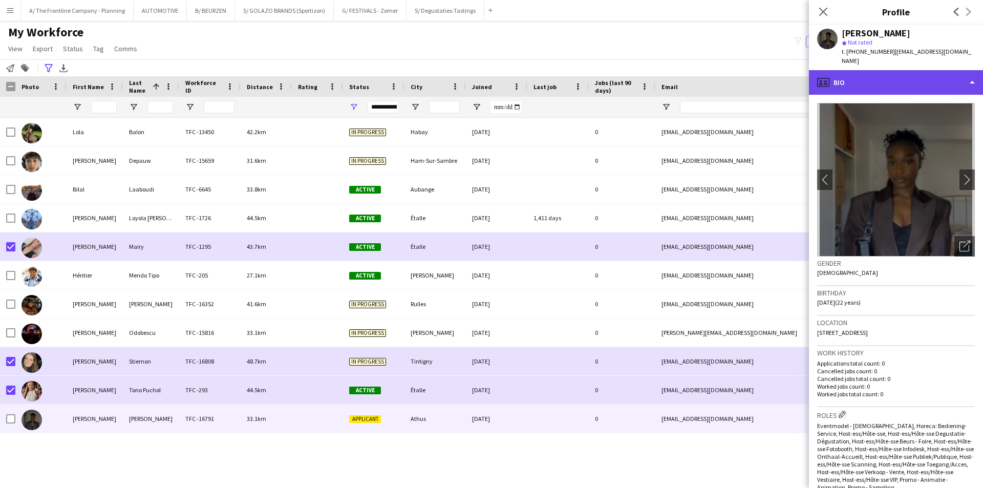
click at [913, 76] on div "profile Bio" at bounding box center [896, 82] width 174 height 25
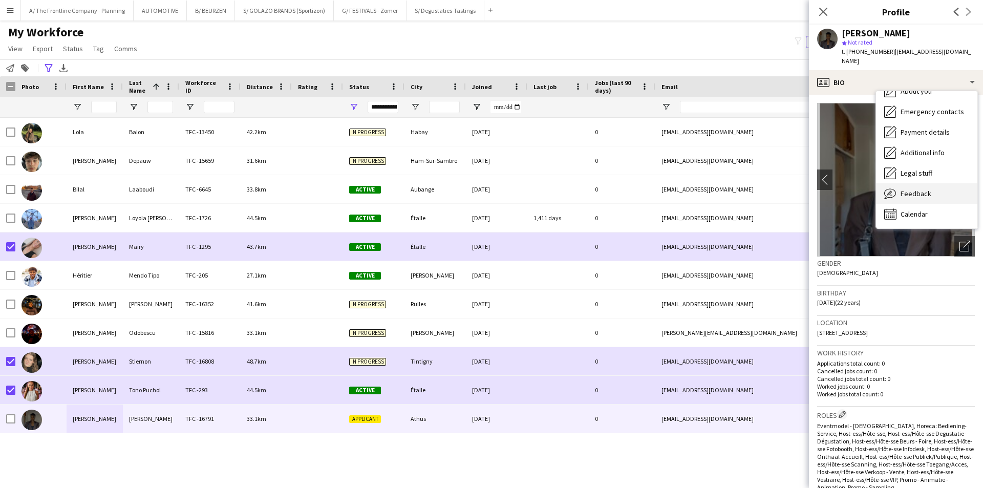
click at [908, 189] on span "Feedback" at bounding box center [916, 193] width 31 height 9
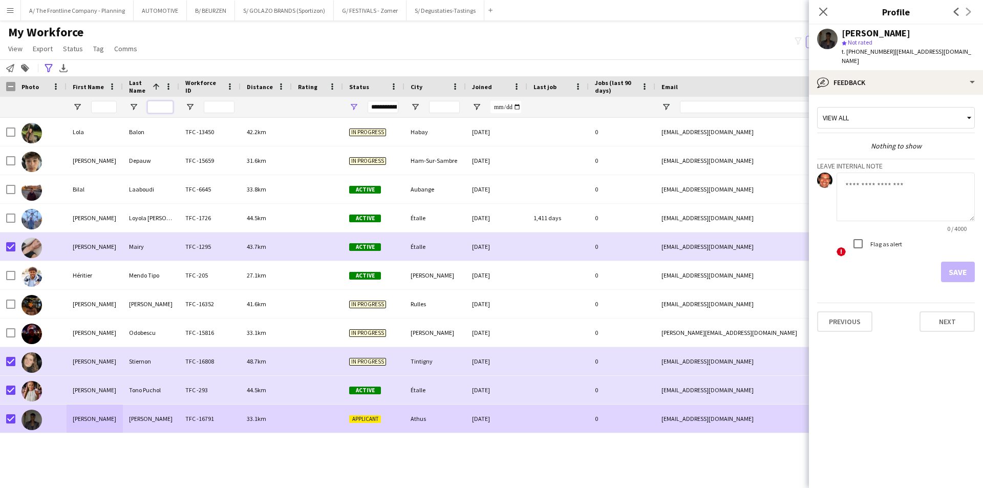
click at [160, 106] on input "Last Name Filter Input" at bounding box center [160, 107] width 26 height 12
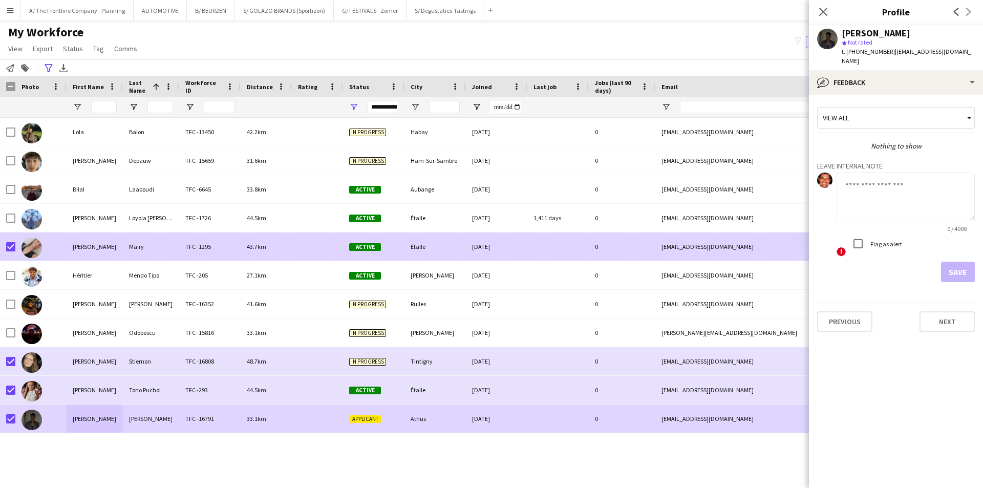
click at [80, 246] on div "[PERSON_NAME]" at bounding box center [95, 246] width 56 height 28
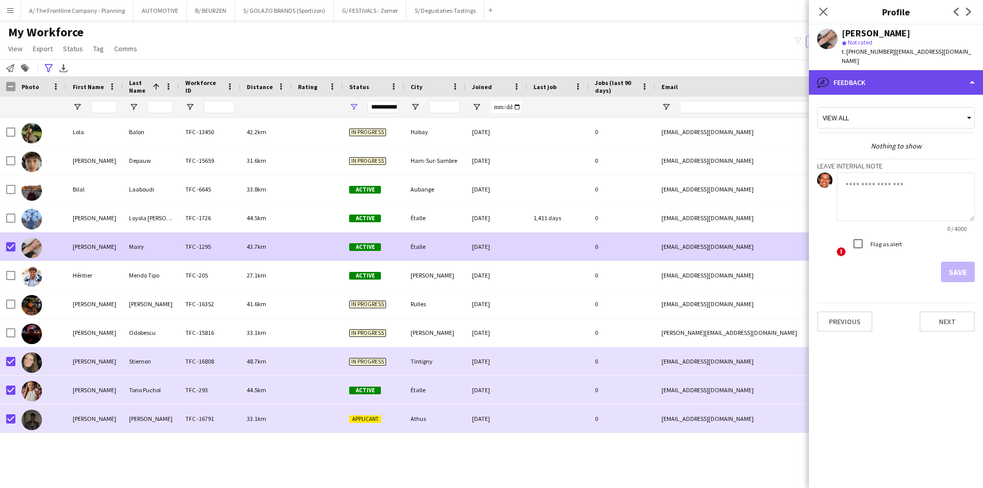
click at [882, 70] on div "bubble-pencil Feedback" at bounding box center [896, 82] width 174 height 25
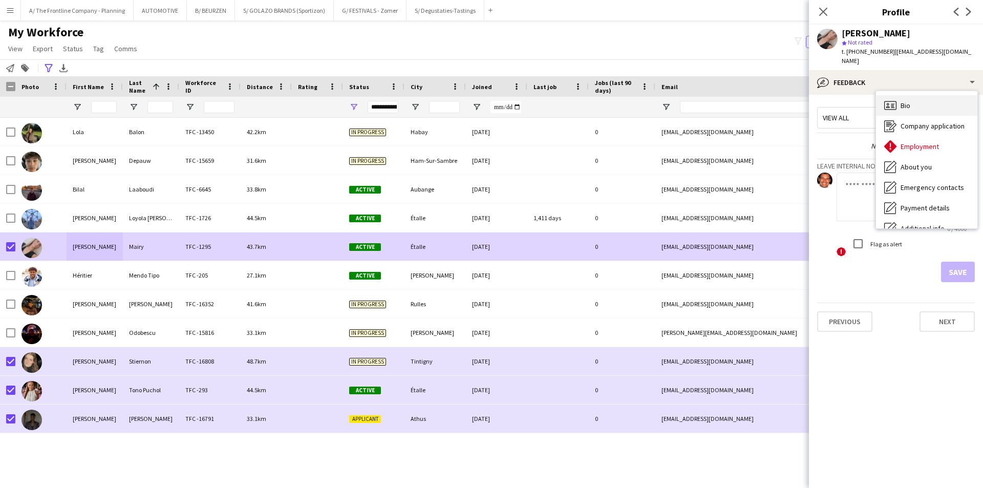
click at [894, 99] on icon "Bio" at bounding box center [890, 105] width 12 height 12
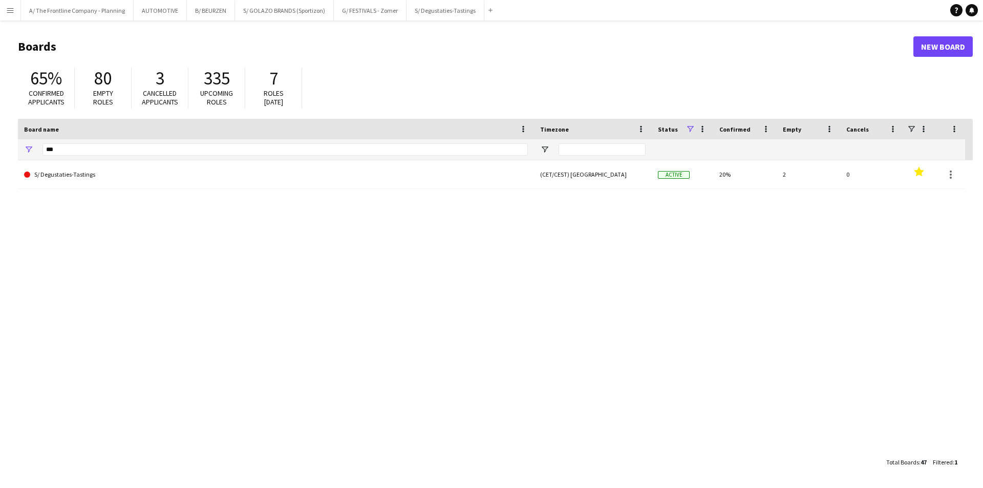
click at [15, 10] on button "Menu" at bounding box center [10, 10] width 20 height 20
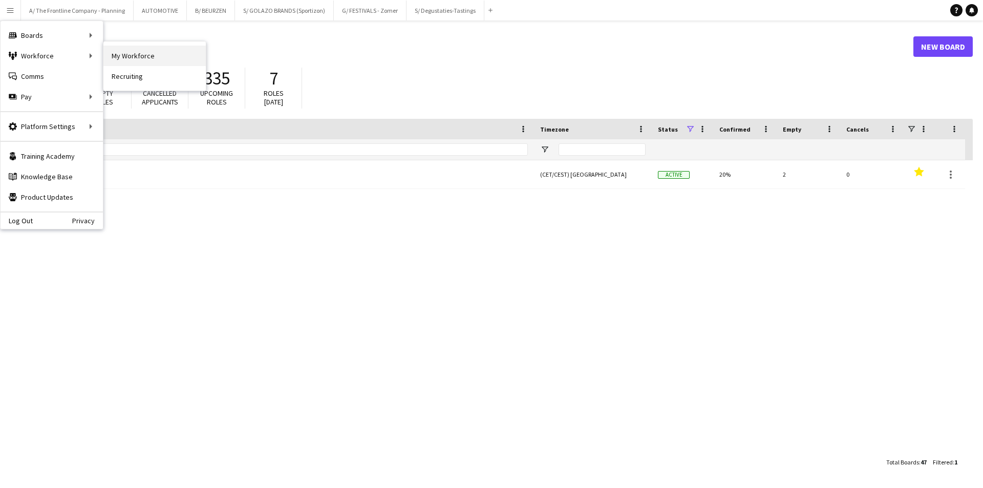
click at [143, 58] on link "My Workforce" at bounding box center [154, 56] width 102 height 20
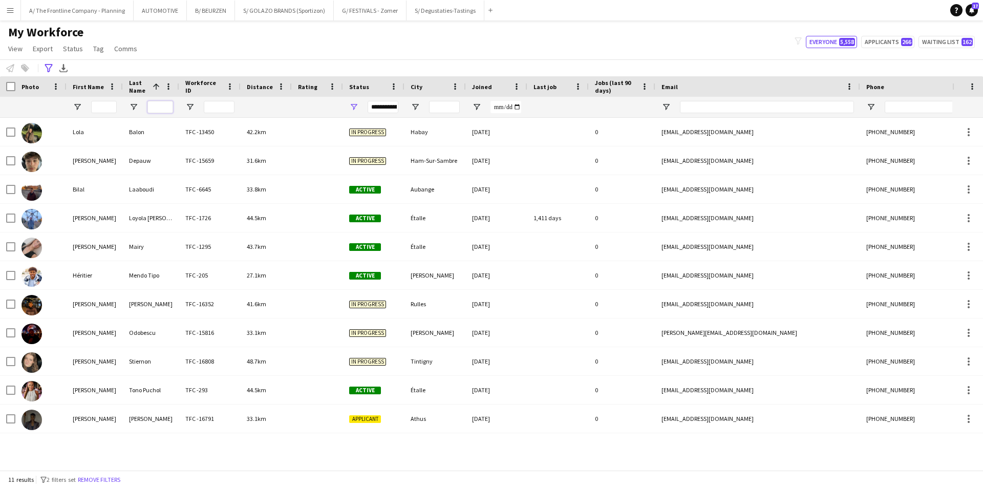
click at [156, 108] on input "Last Name Filter Input" at bounding box center [160, 107] width 26 height 12
click at [200, 63] on div "Notify workforce Add to tag Select at least one crew to tag him or her. Advance…" at bounding box center [491, 67] width 983 height 17
click at [99, 478] on button "Remove filters" at bounding box center [99, 479] width 47 height 11
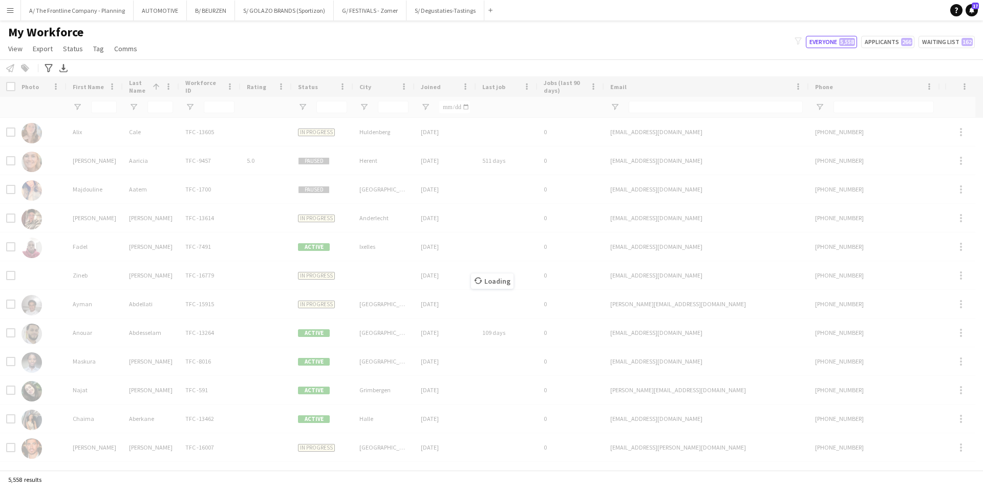
click at [102, 108] on div "Loading" at bounding box center [491, 273] width 983 height 394
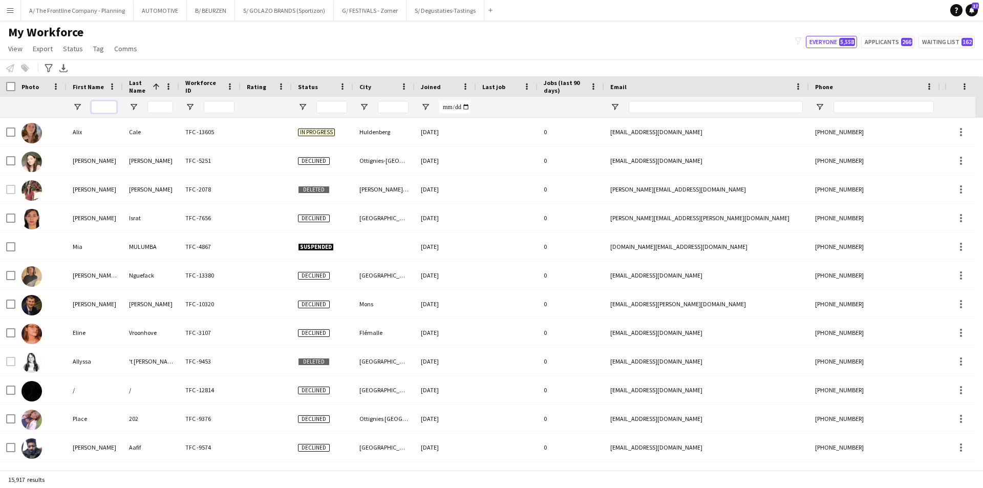
click at [111, 108] on input "First Name Filter Input" at bounding box center [104, 107] width 26 height 12
type input "********"
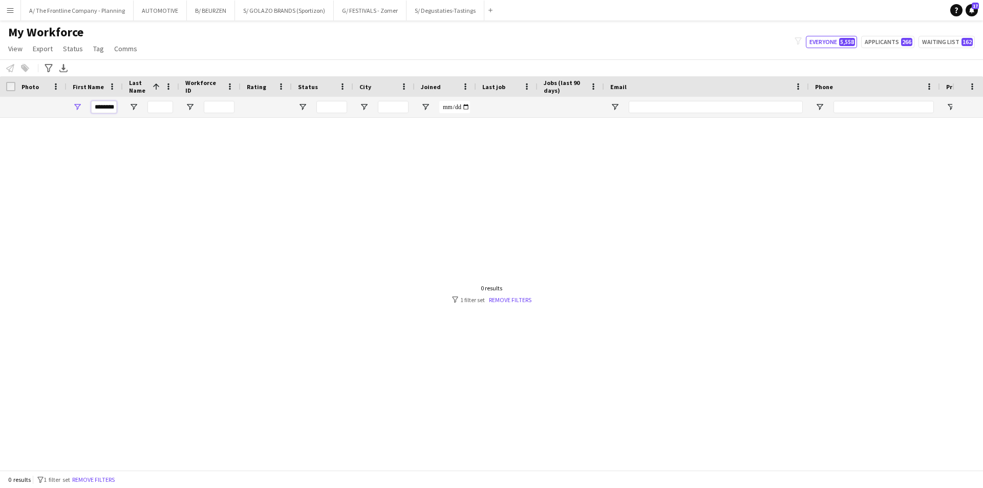
click at [111, 108] on input "********" at bounding box center [104, 107] width 26 height 12
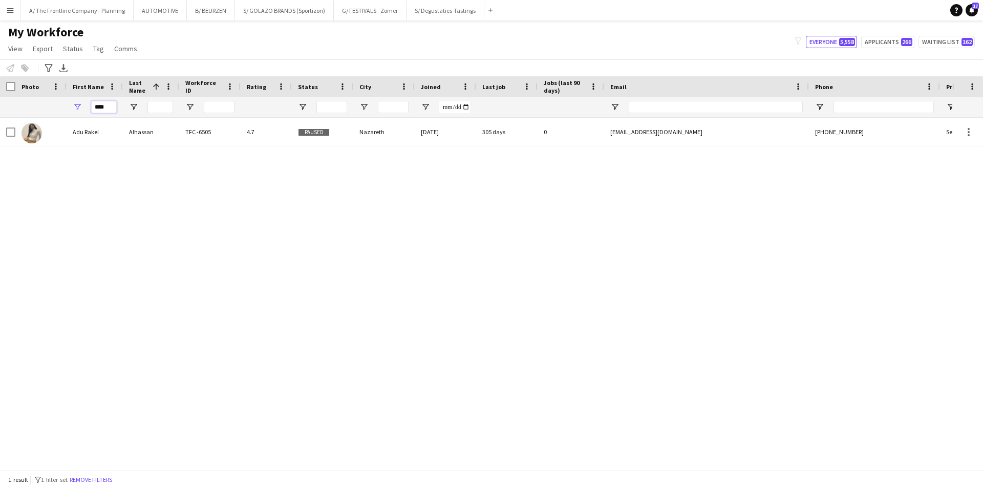
type input "****"
